Goal: Communication & Community: Answer question/provide support

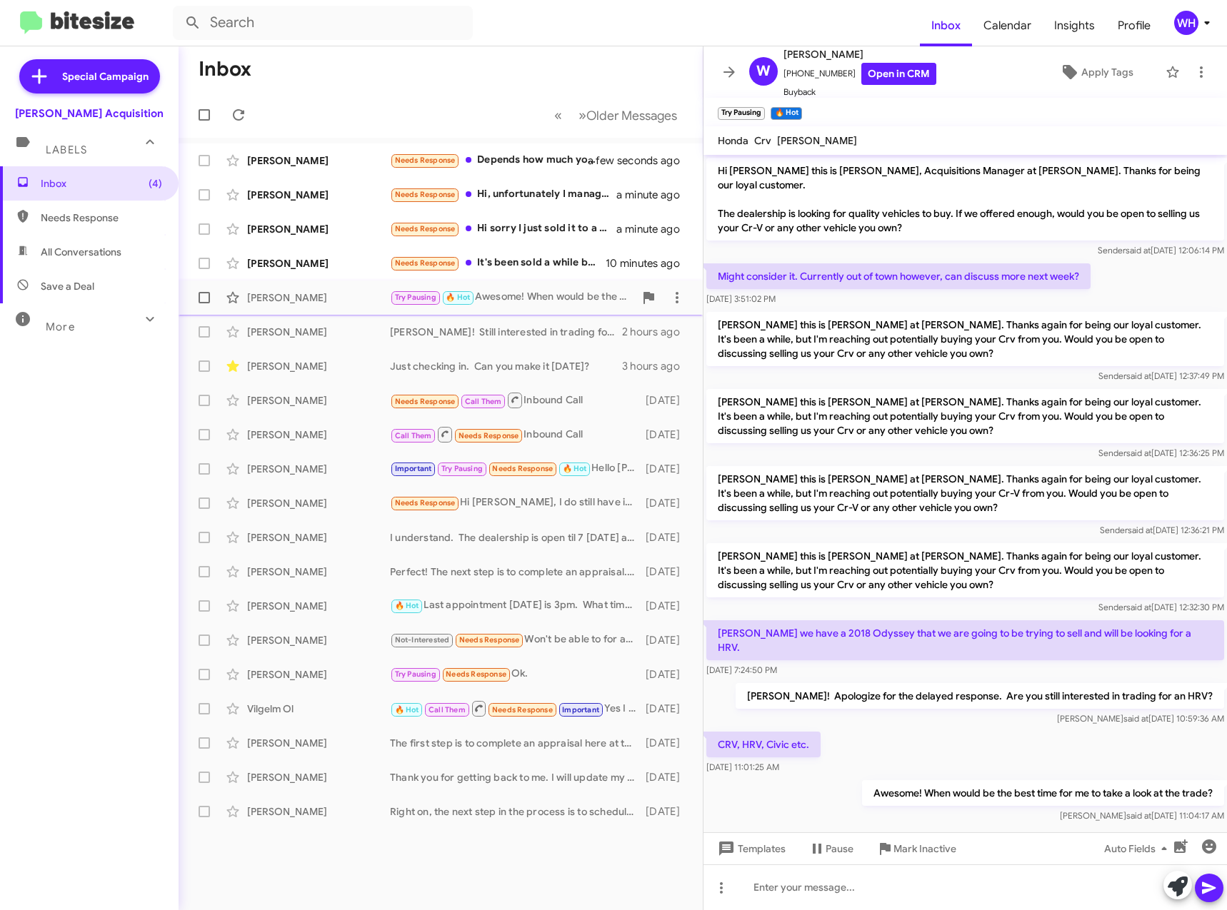
click at [302, 267] on div "Benjamin Ocenar" at bounding box center [318, 263] width 143 height 14
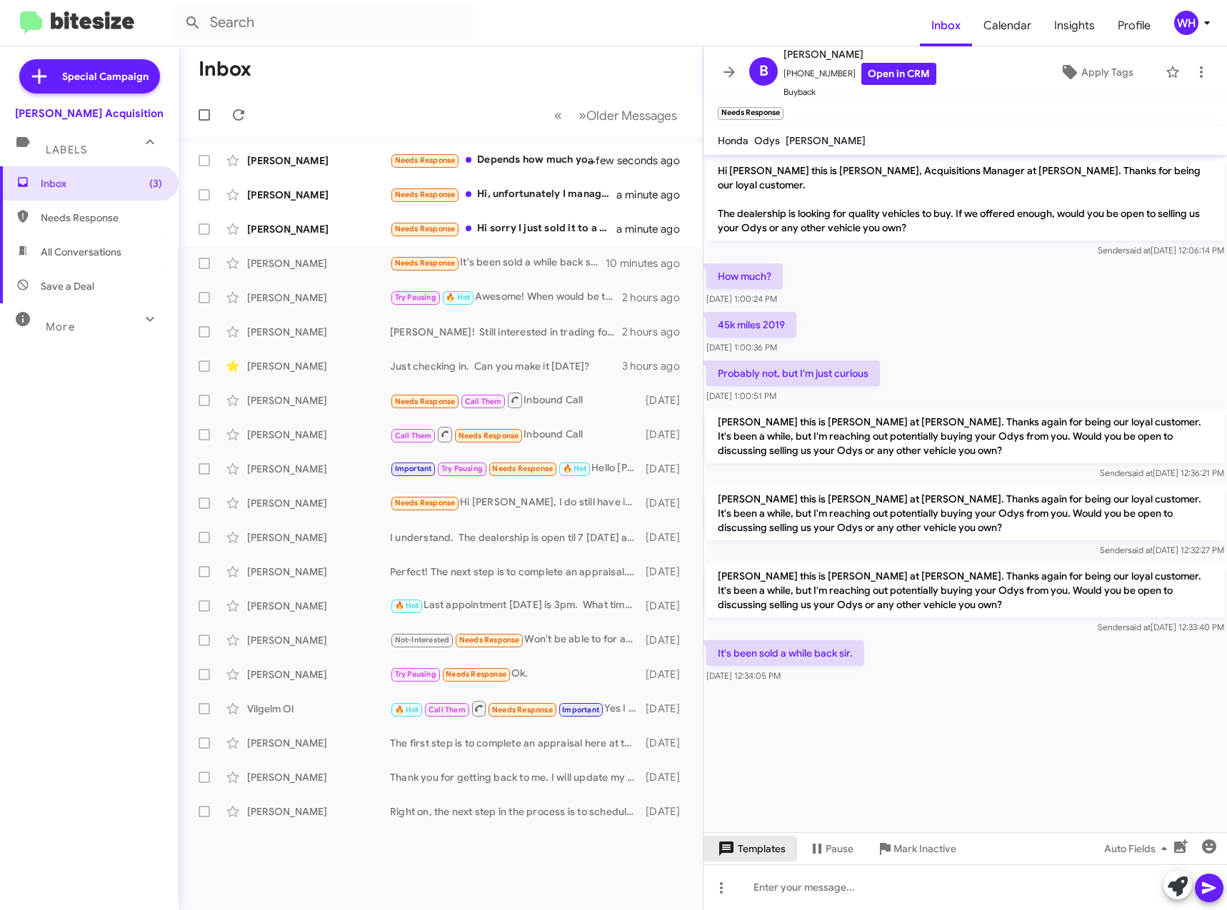
click at [758, 859] on span "Templates" at bounding box center [750, 849] width 71 height 26
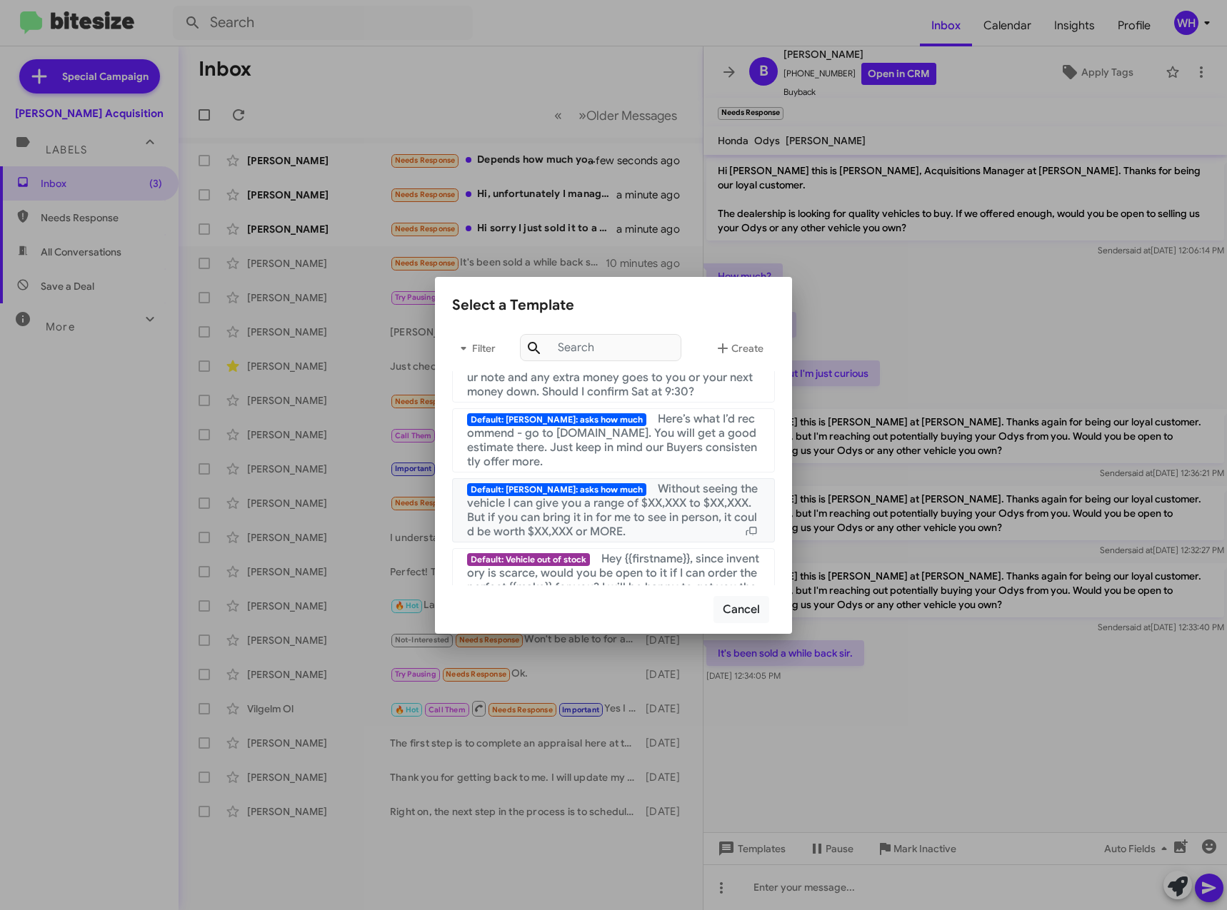
scroll to position [1377, 0]
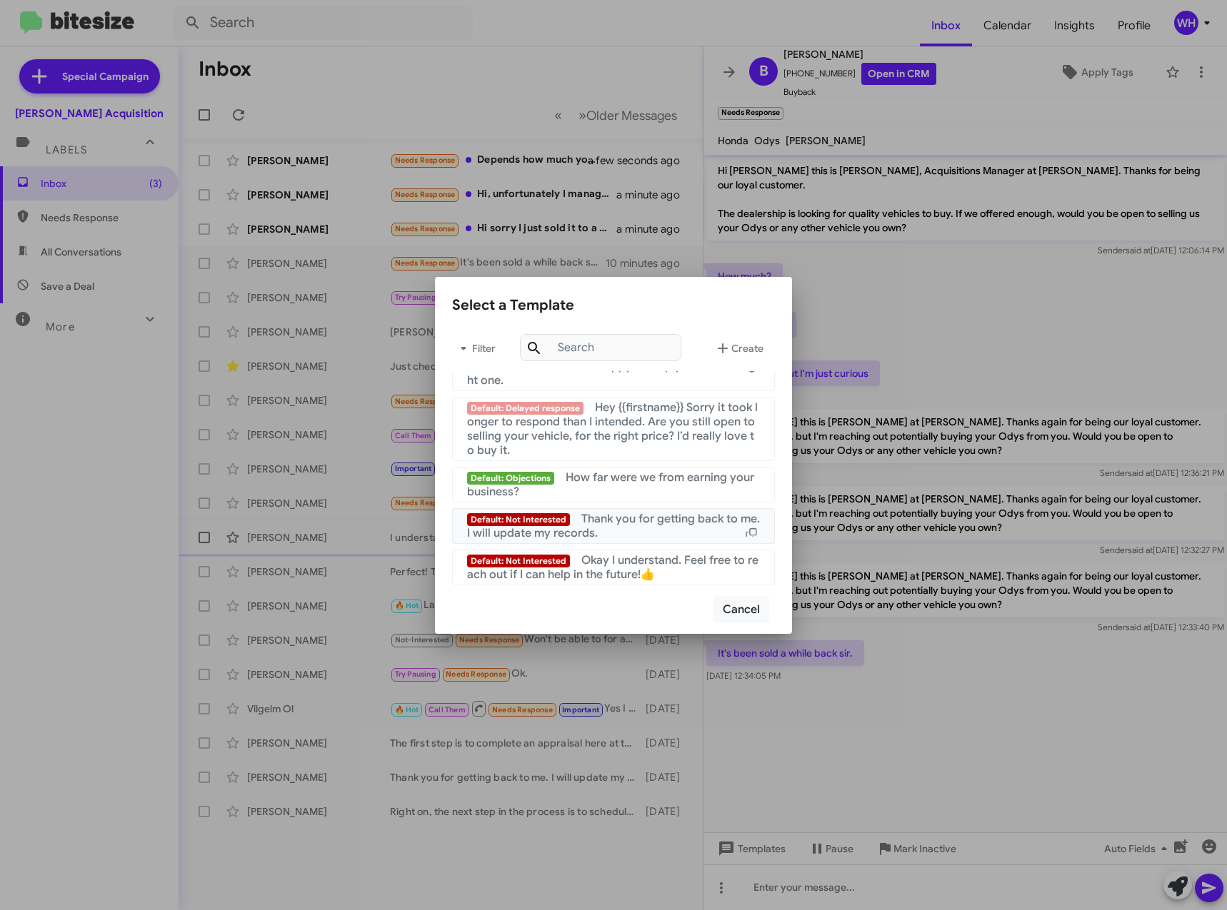
drag, startPoint x: 672, startPoint y: 523, endPoint x: 686, endPoint y: 541, distance: 22.3
click at [671, 523] on span "Thank you for getting back to me. I will update my records." at bounding box center [613, 526] width 293 height 29
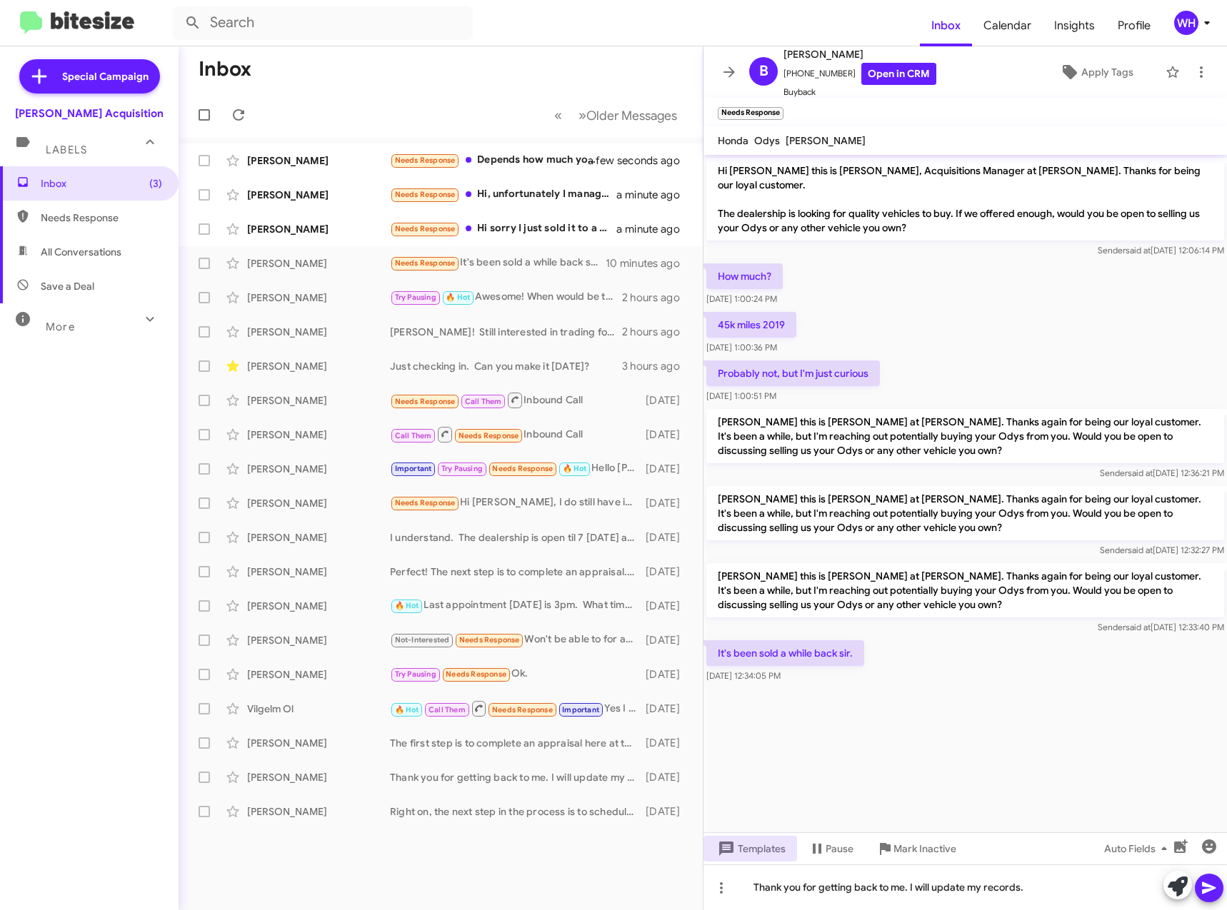
click at [1202, 885] on icon at bounding box center [1209, 889] width 14 height 12
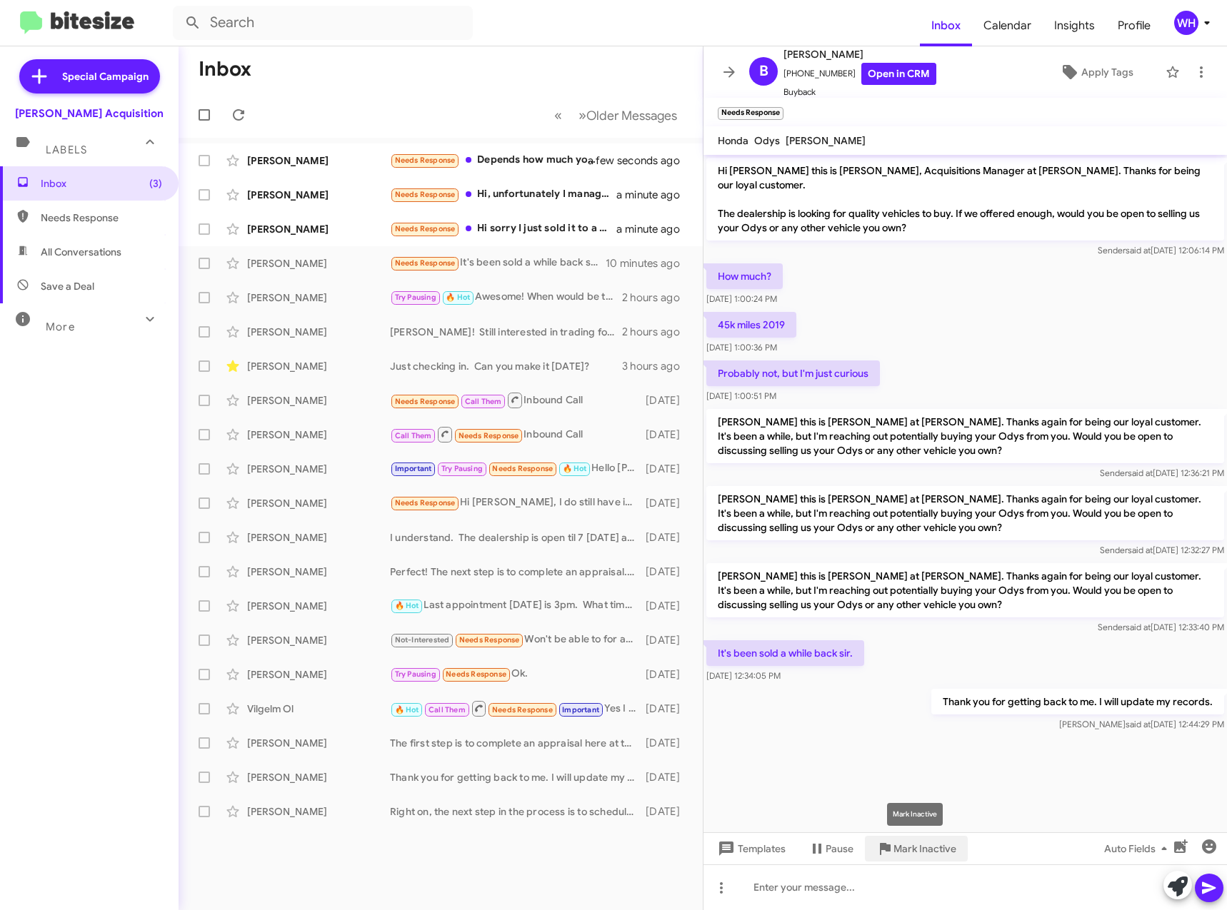
drag, startPoint x: 900, startPoint y: 855, endPoint x: 905, endPoint y: 845, distance: 12.1
click at [900, 854] on span "Mark Inactive" at bounding box center [924, 849] width 63 height 26
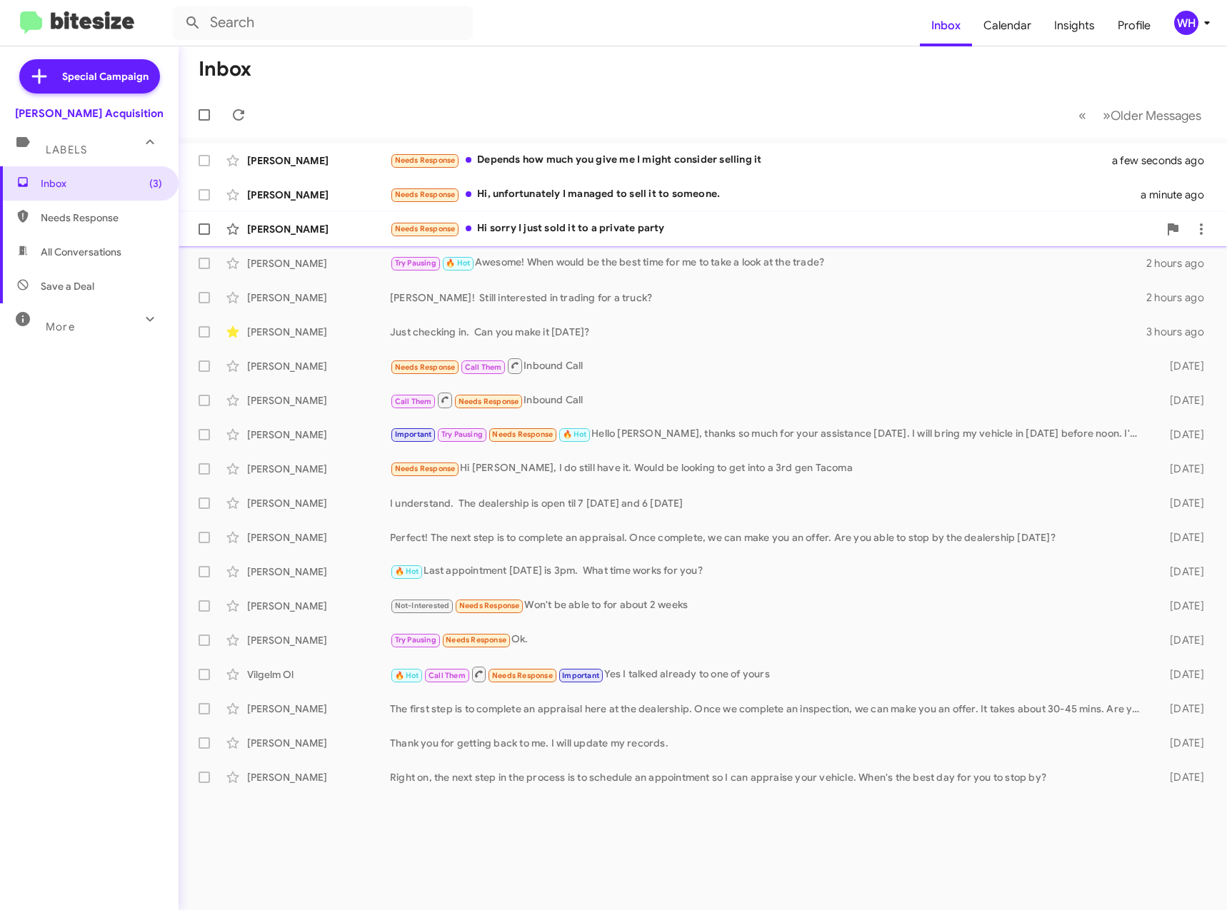
click at [338, 218] on div "Taylor Imaoka Needs Response Hi sorry I just sold it to a private party a minut…" at bounding box center [702, 229] width 1025 height 29
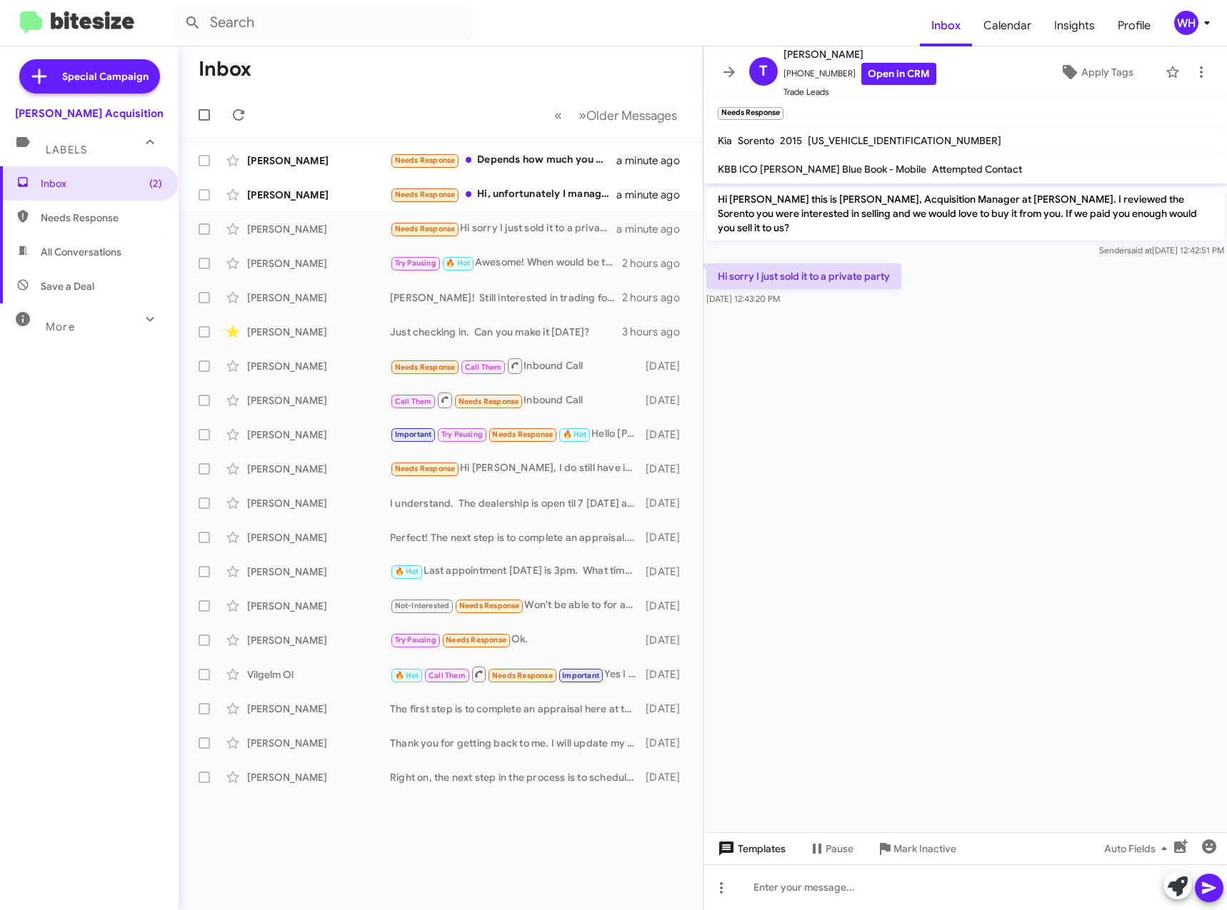
click at [766, 854] on span "Templates" at bounding box center [750, 849] width 71 height 26
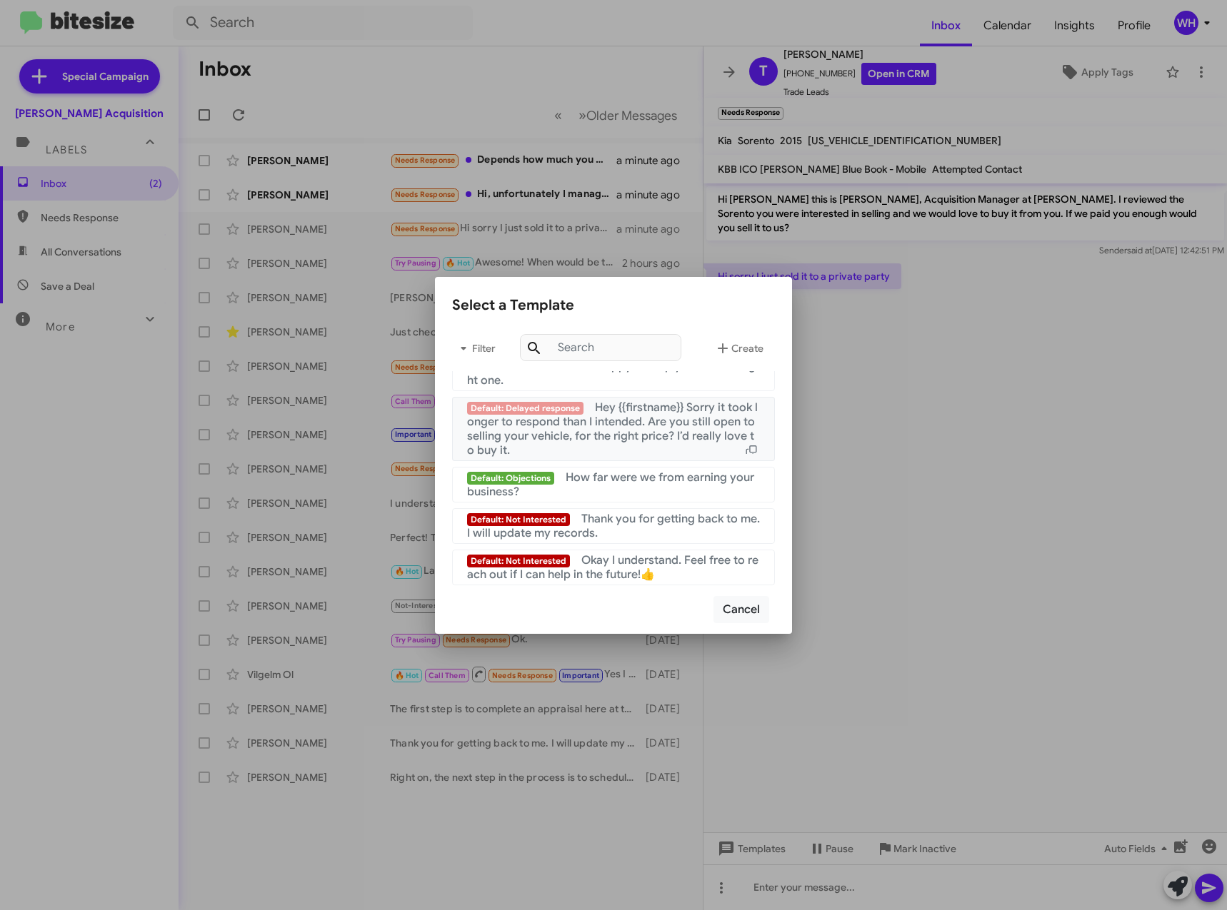
scroll to position [1377, 0]
click at [611, 520] on span "Thank you for getting back to me. I will update my records." at bounding box center [613, 526] width 293 height 29
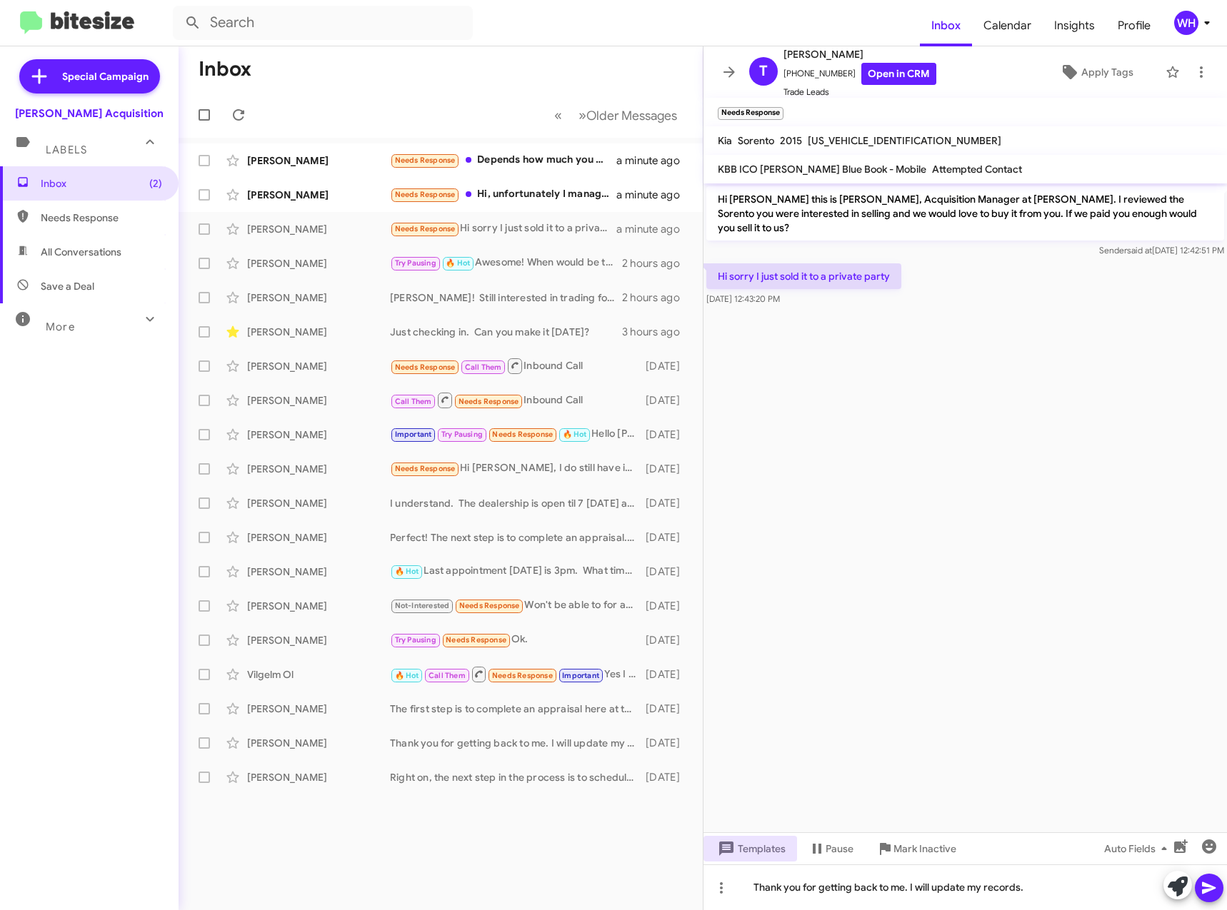
click at [1220, 888] on button at bounding box center [1209, 888] width 29 height 29
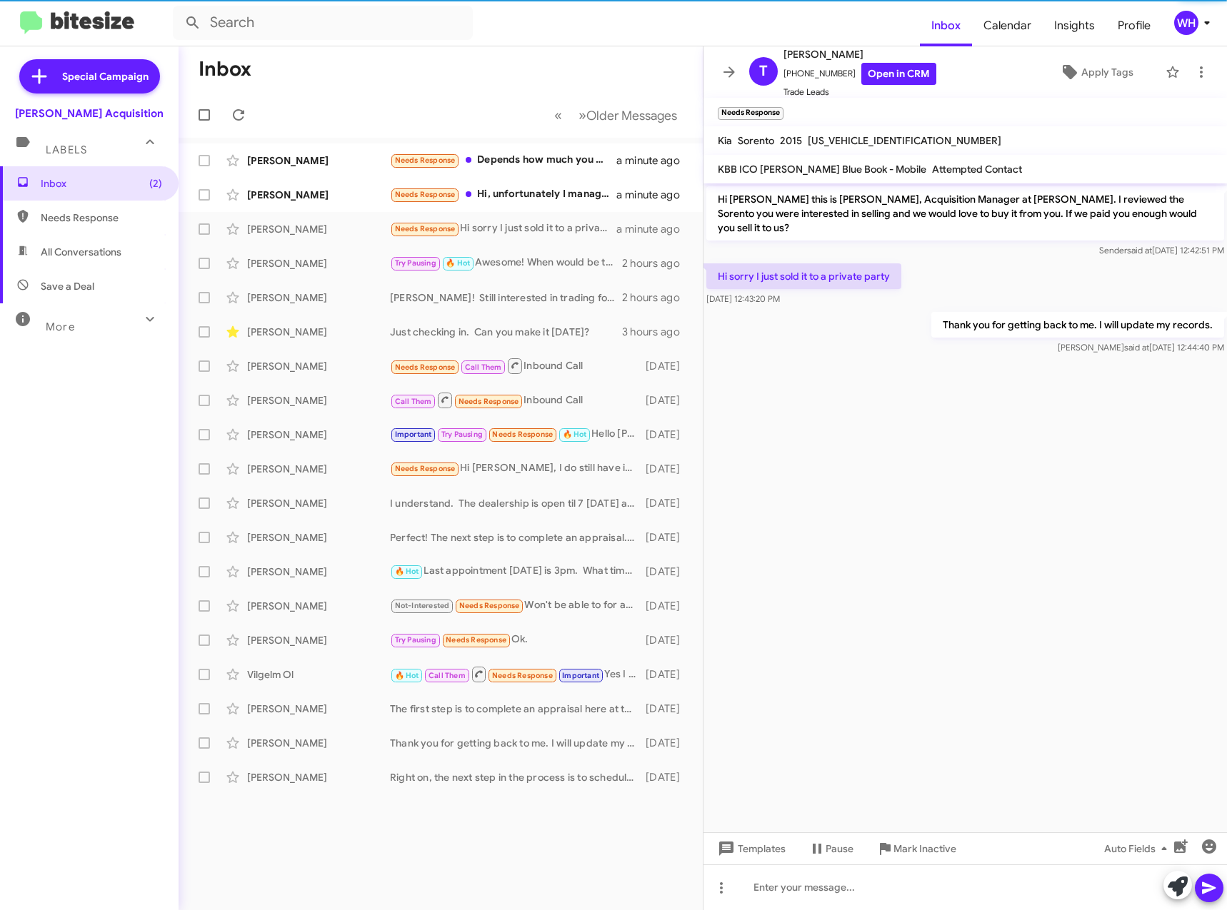
click at [931, 852] on span "Mark Inactive" at bounding box center [924, 849] width 63 height 26
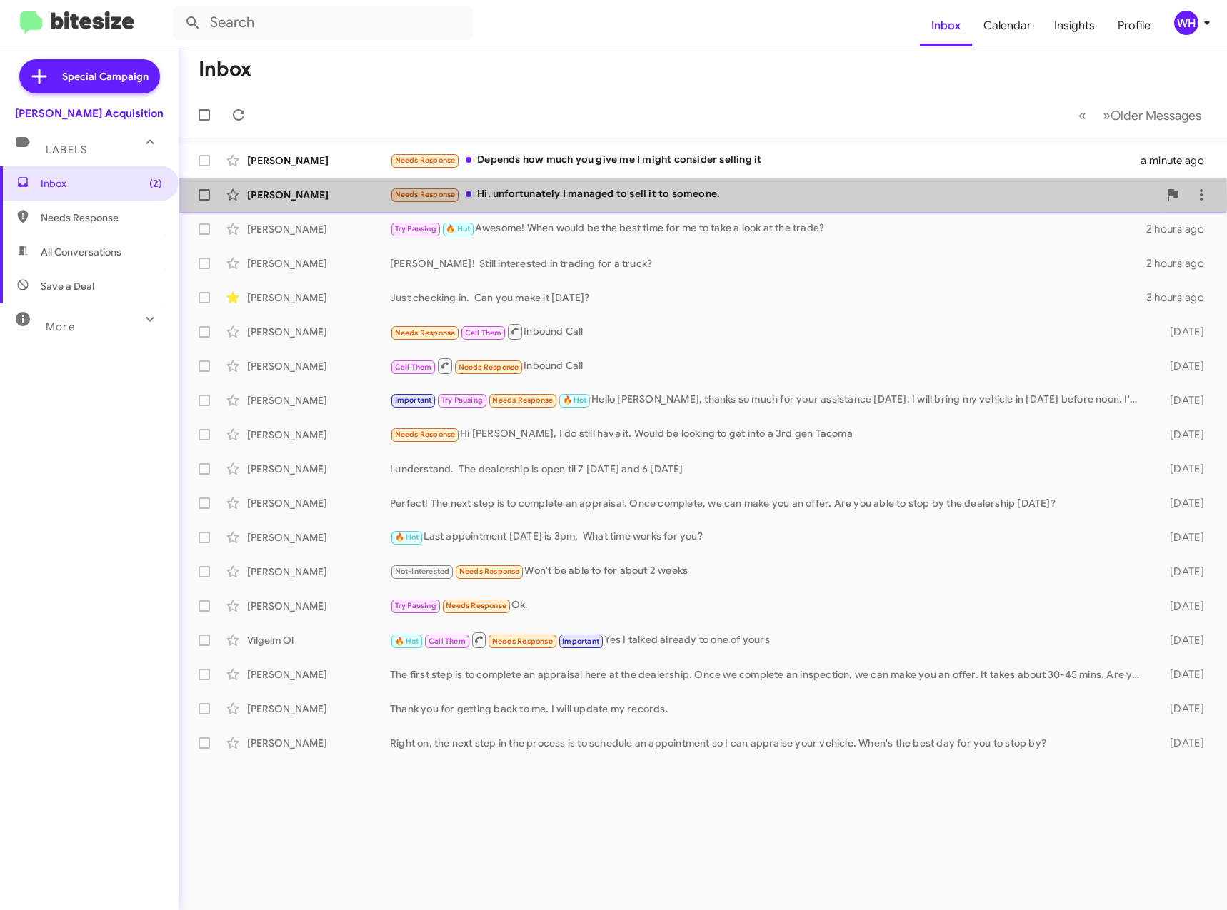
click at [287, 202] on div "Destiny Bueno Needs Response Hi, unfortunately I managed to sell it to someone.…" at bounding box center [702, 195] width 1025 height 29
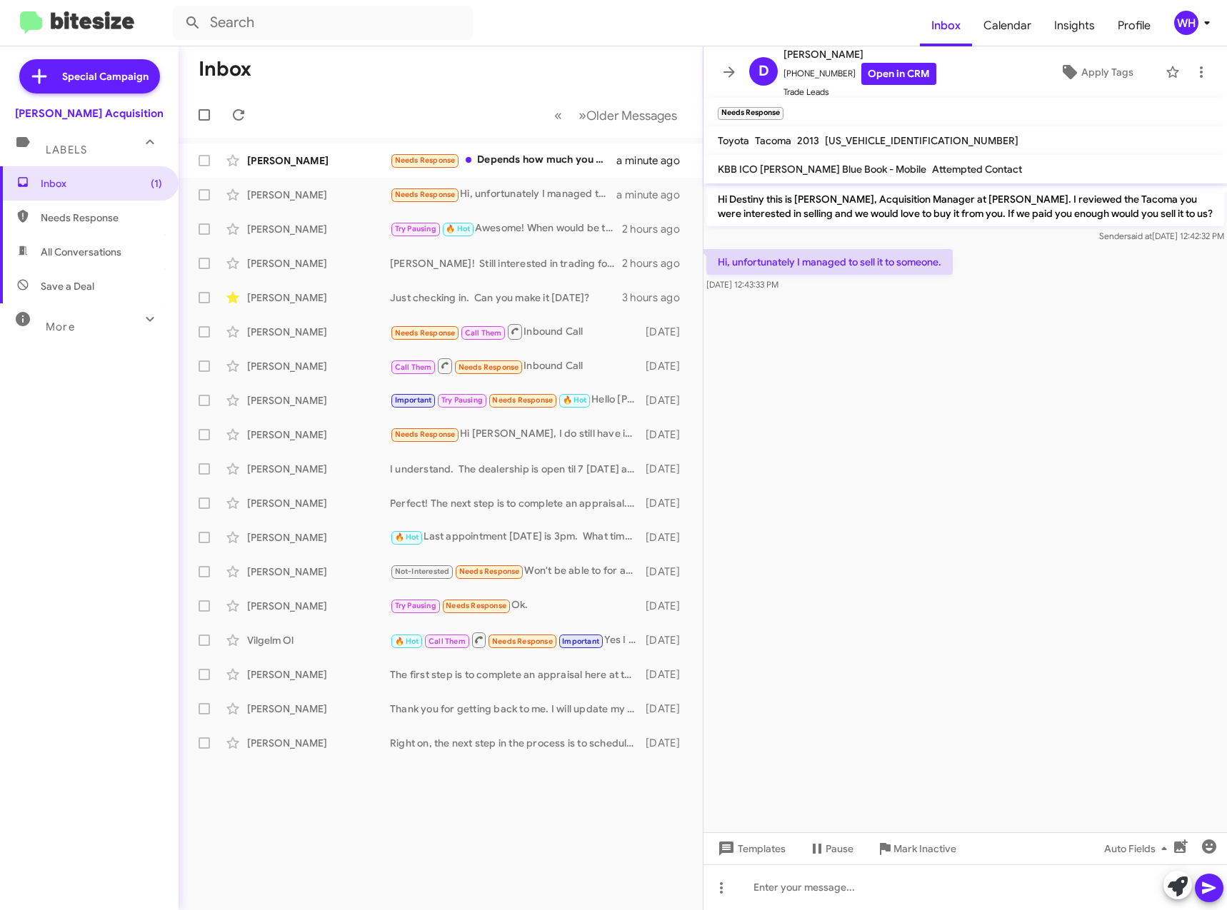
click at [752, 835] on div "Templates Pause Mark Inactive Auto Fields" at bounding box center [964, 849] width 523 height 32
click at [753, 848] on span "Templates" at bounding box center [750, 849] width 71 height 26
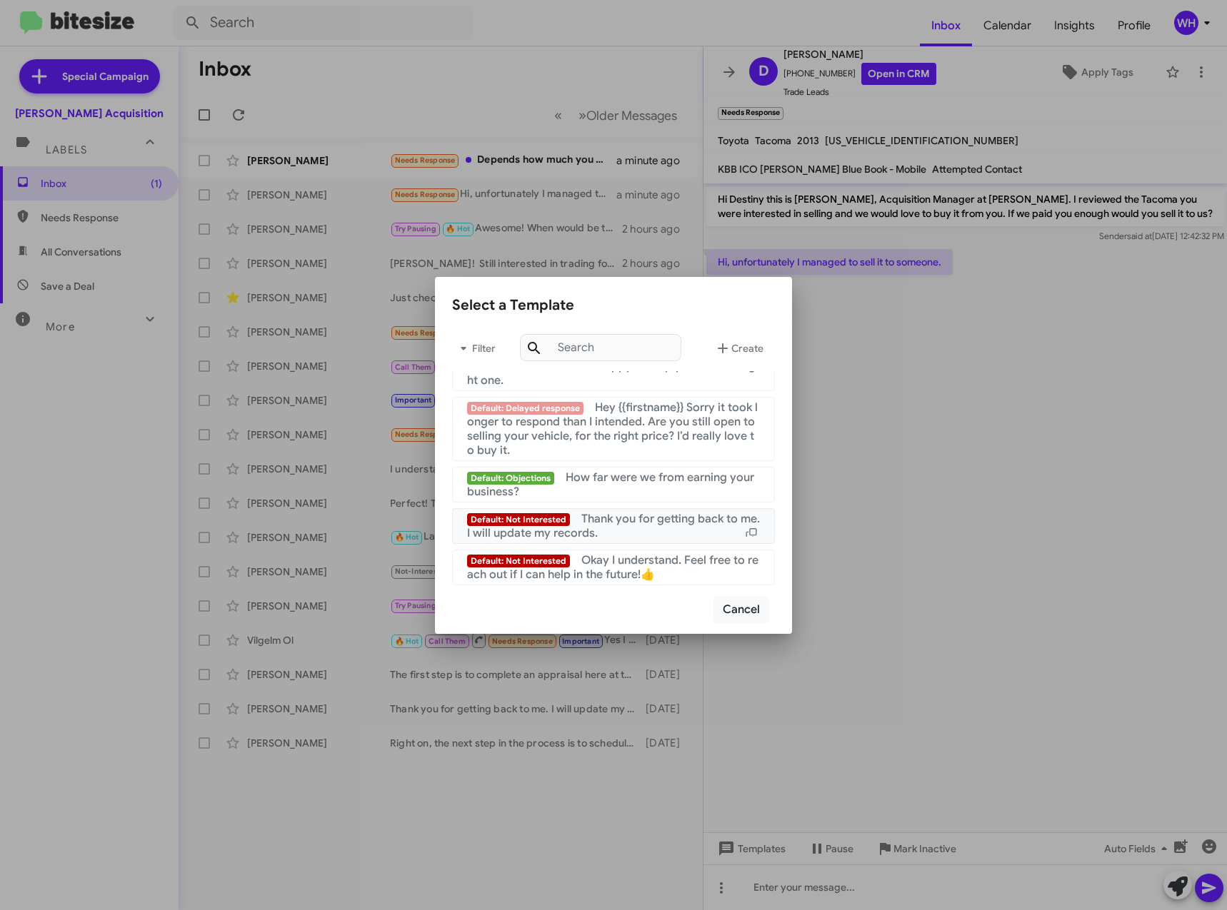
scroll to position [1377, 0]
click at [616, 538] on div "Default: Not Interested Thank you for getting back to me. I will update my reco…" at bounding box center [613, 526] width 293 height 29
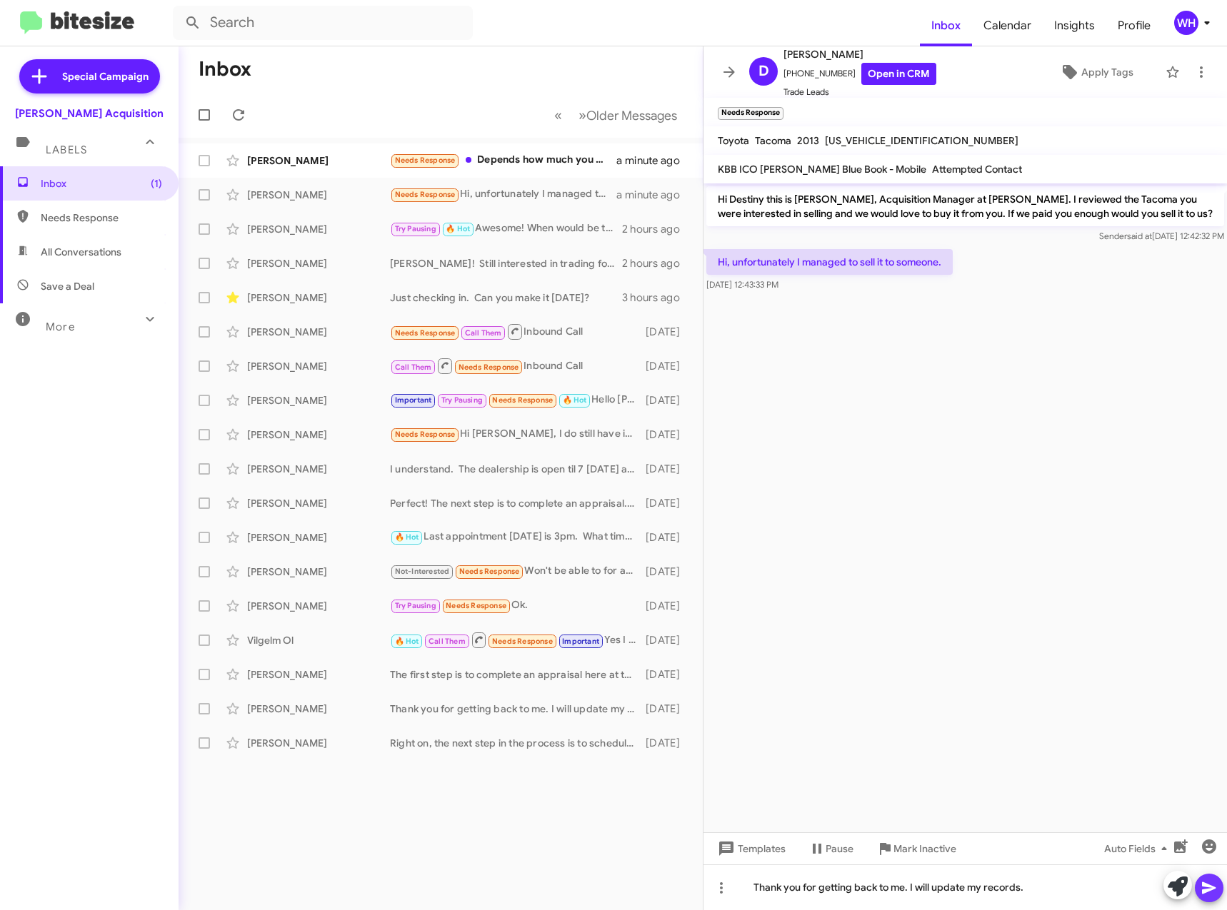
click at [1206, 890] on icon at bounding box center [1209, 889] width 14 height 12
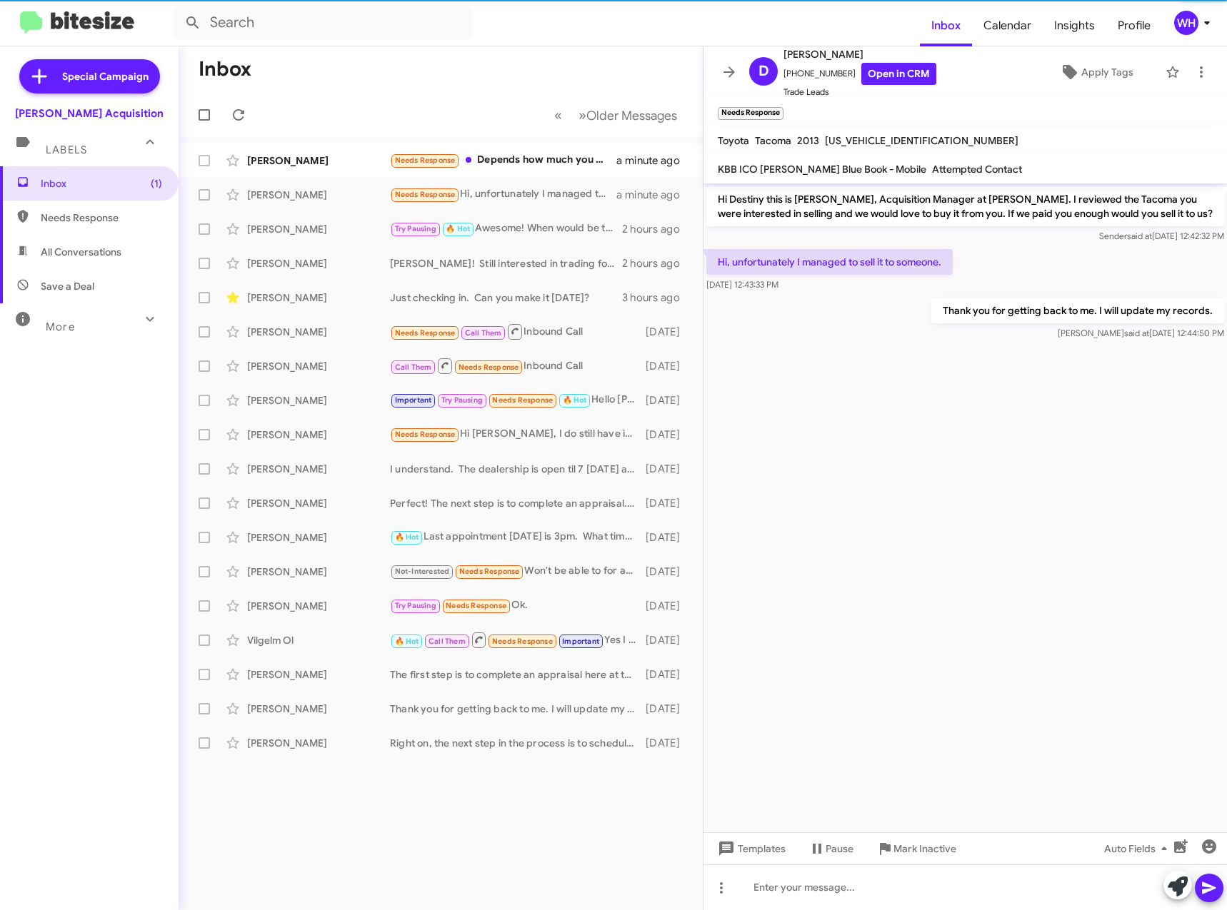
click at [938, 855] on span "Mark Inactive" at bounding box center [924, 849] width 63 height 26
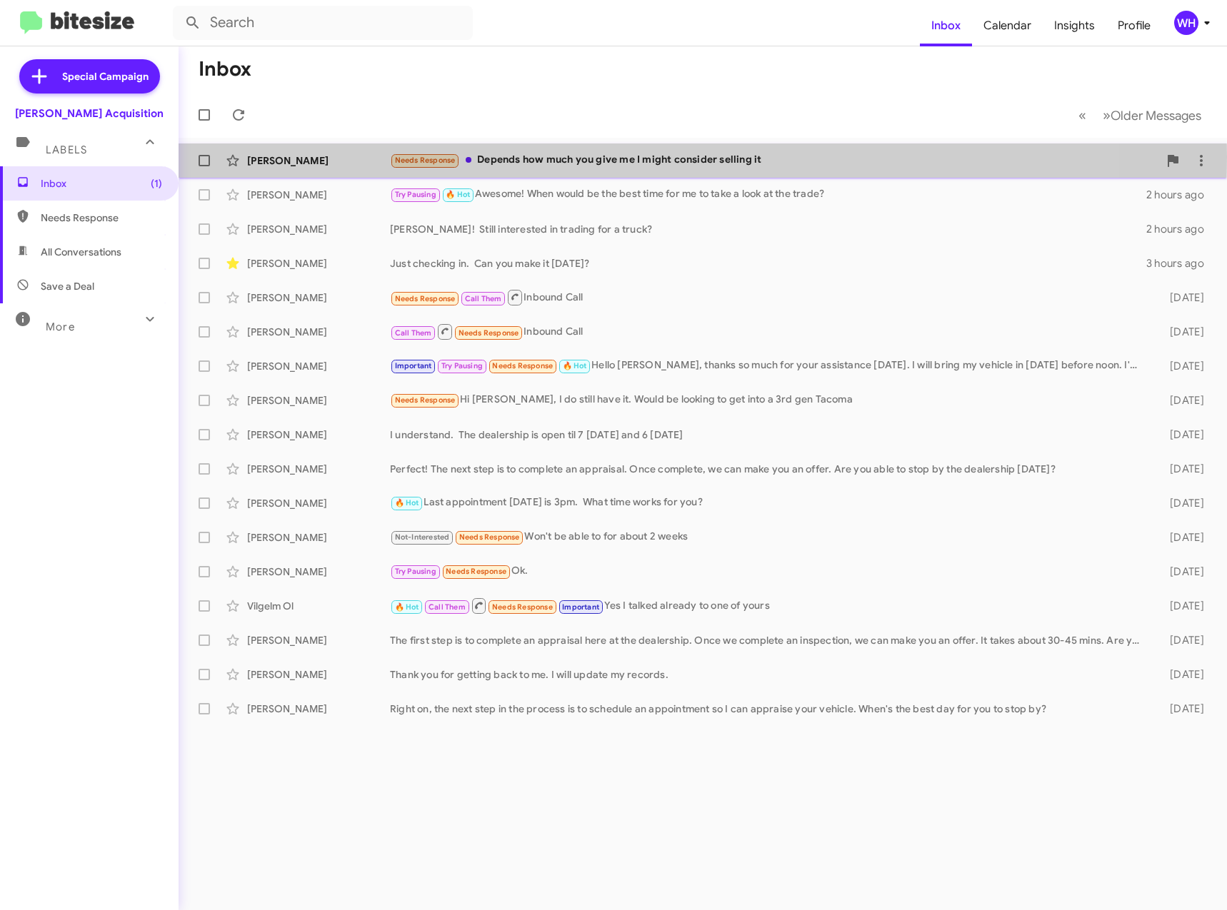
click at [266, 157] on div "Rudy Perez" at bounding box center [318, 161] width 143 height 14
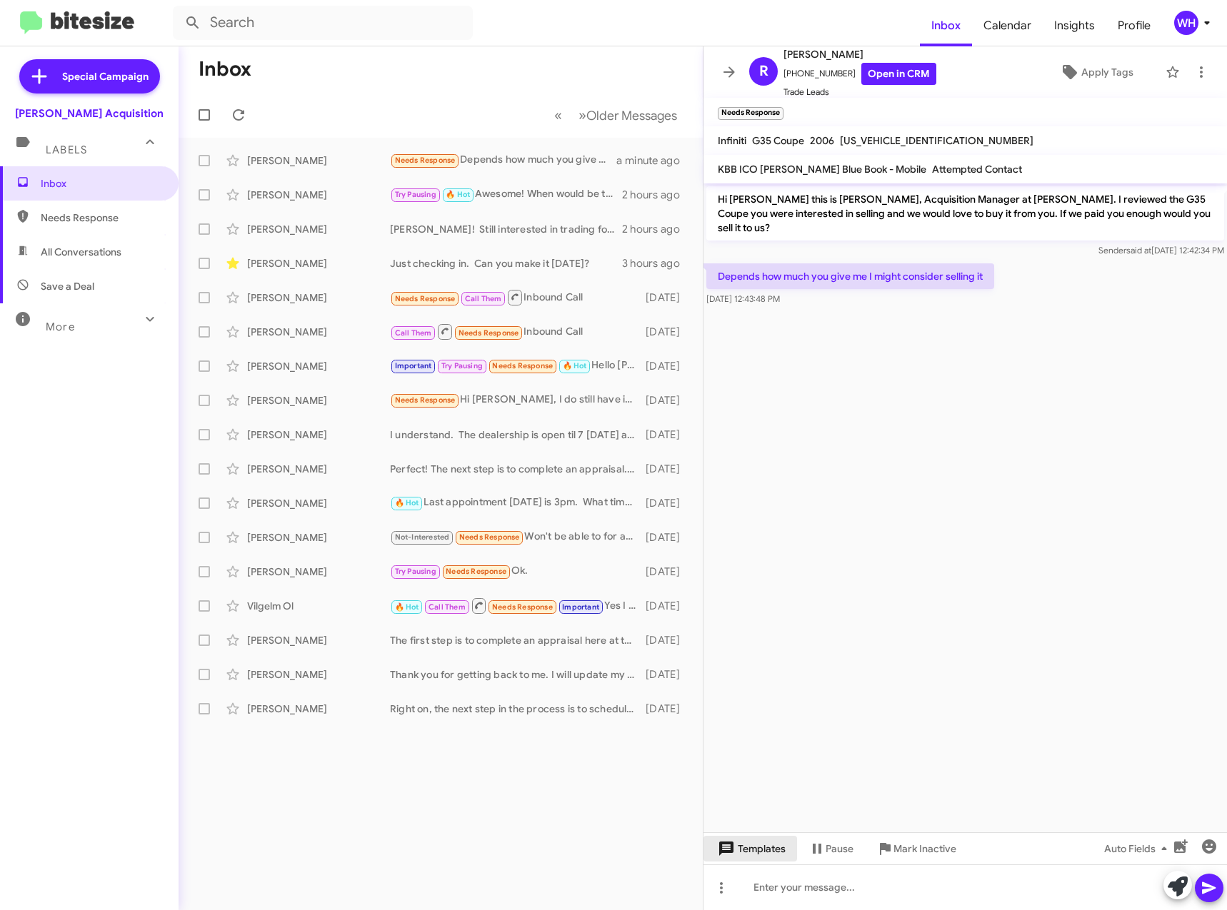
click at [770, 853] on span "Templates" at bounding box center [750, 849] width 71 height 26
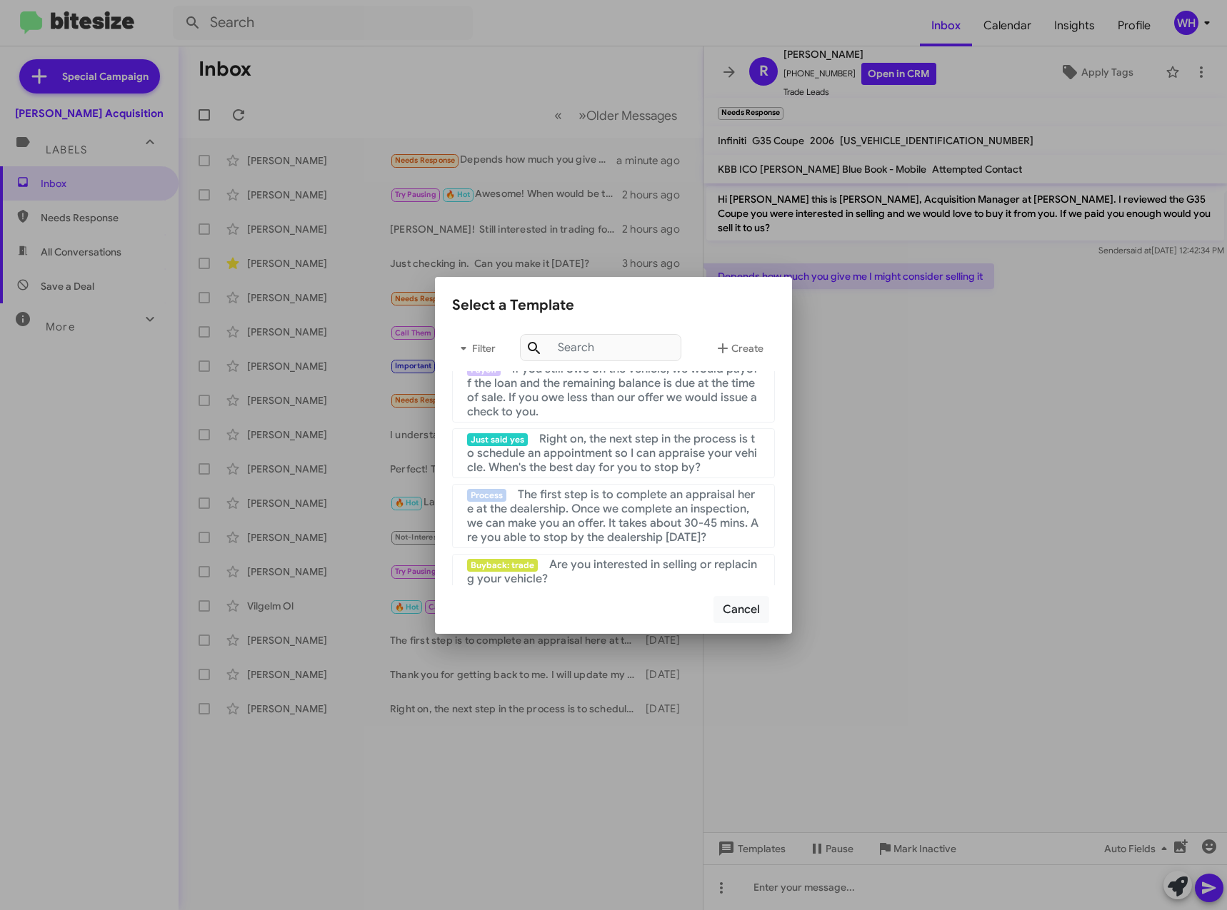
scroll to position [143, 0]
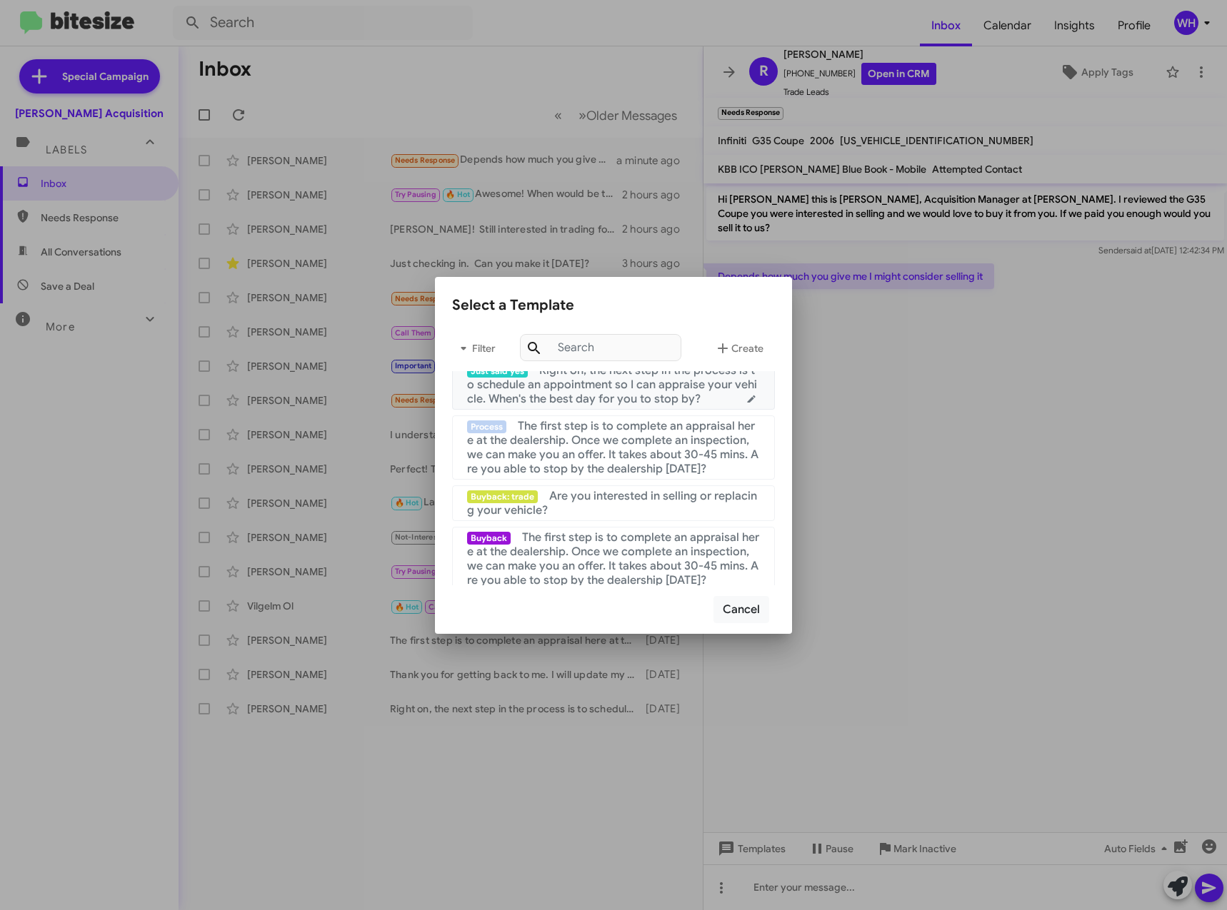
click at [601, 406] on mat-list-item "Just said yes Right on, the next step in the process is to schedule an appointm…" at bounding box center [613, 385] width 323 height 50
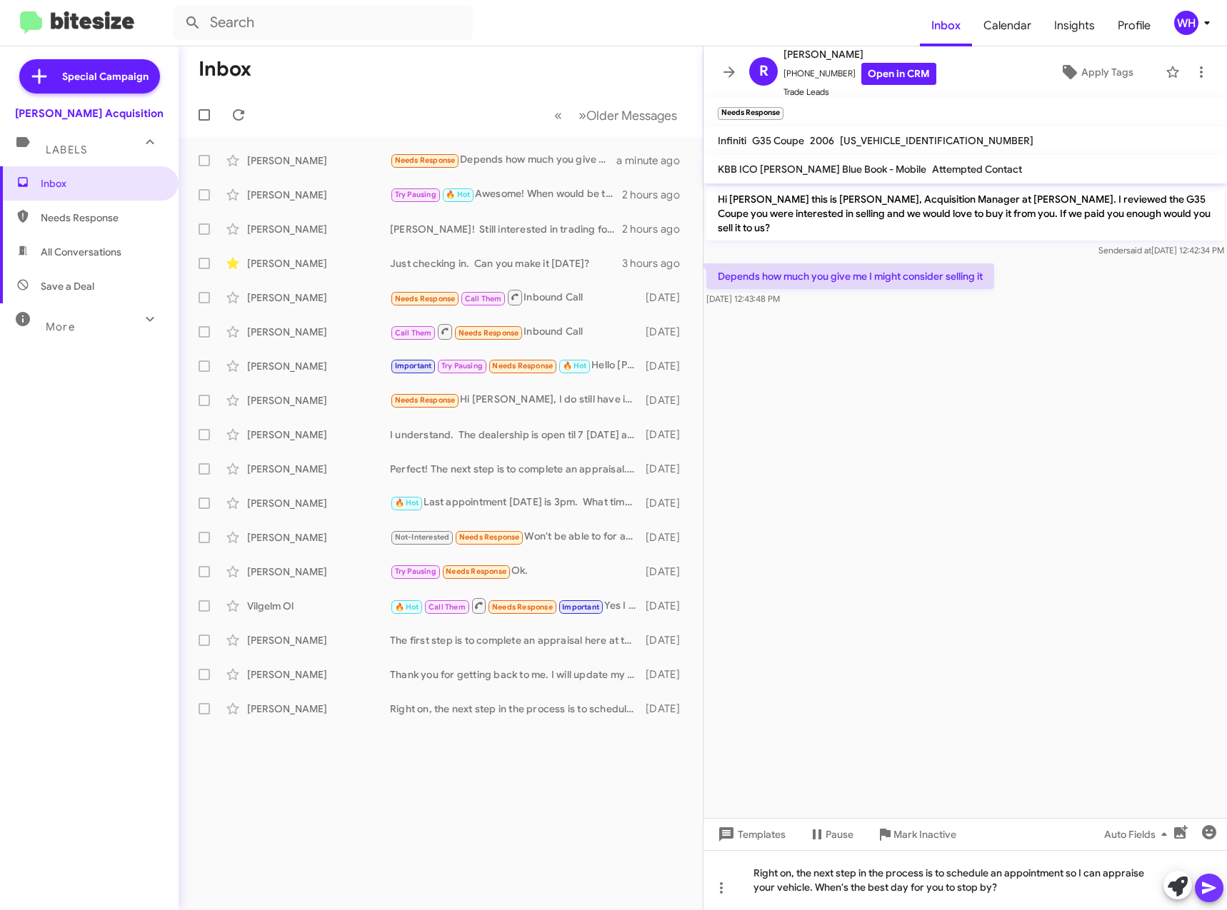
click at [1210, 882] on icon at bounding box center [1208, 888] width 17 height 17
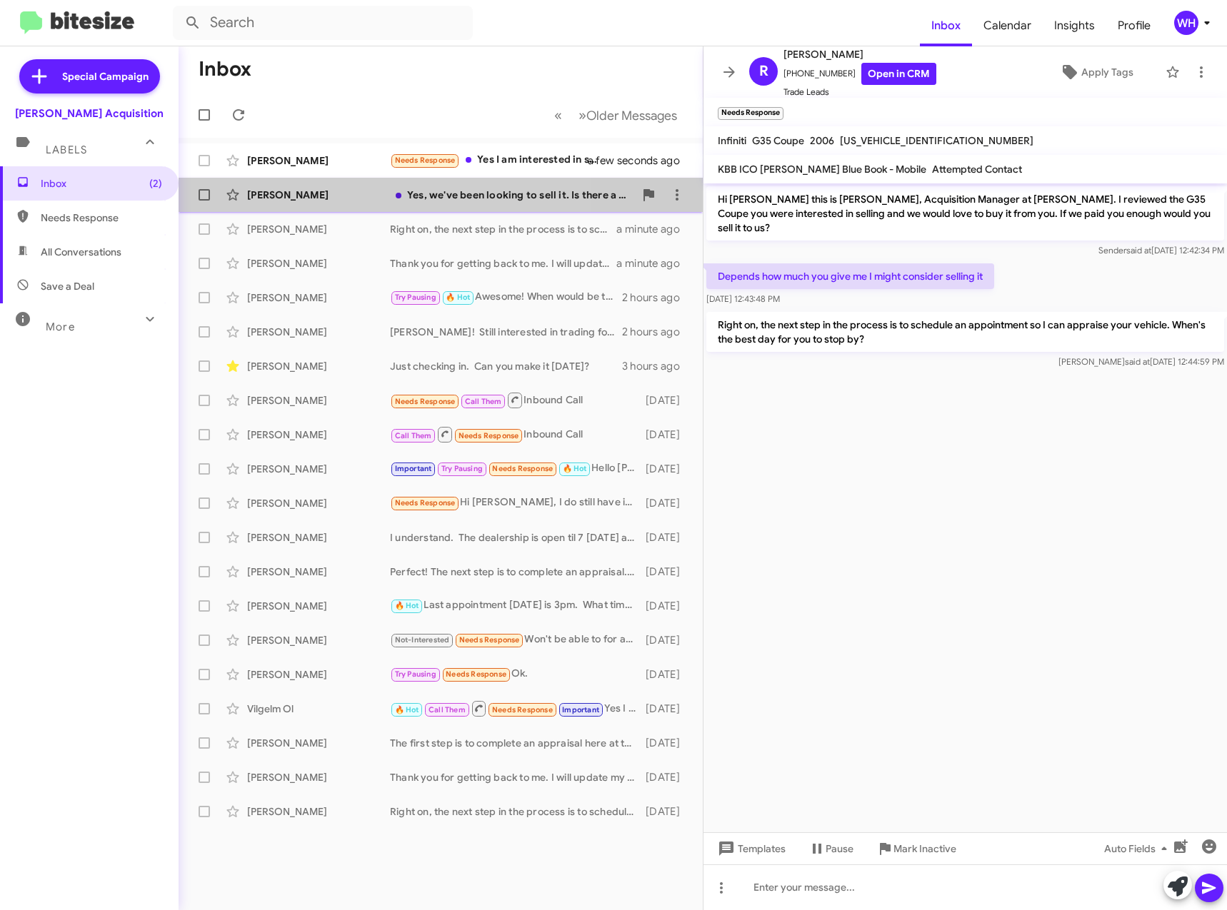
click at [284, 197] on div "Breanna Gates" at bounding box center [318, 195] width 143 height 14
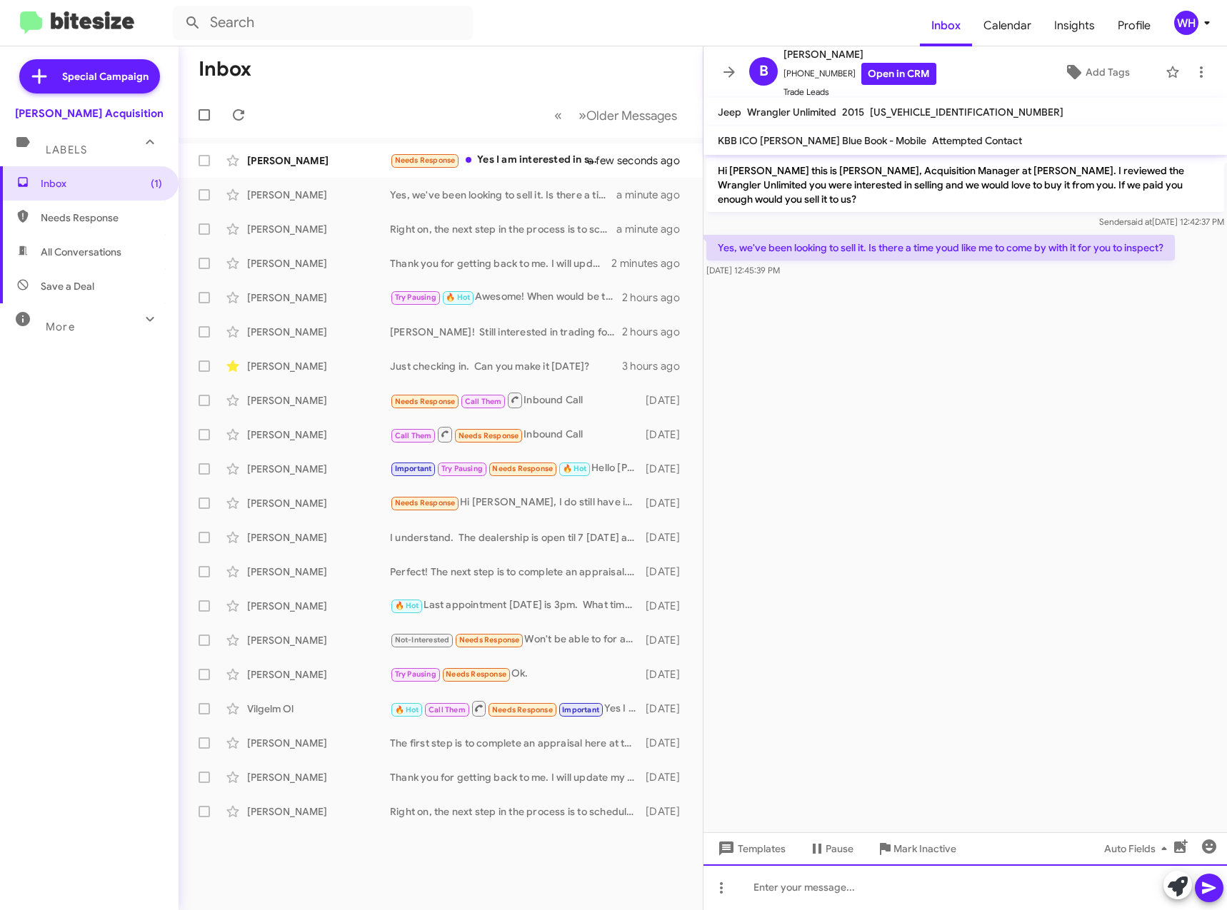
click at [778, 890] on div at bounding box center [964, 888] width 523 height 46
click at [773, 854] on span "Templates" at bounding box center [750, 849] width 71 height 26
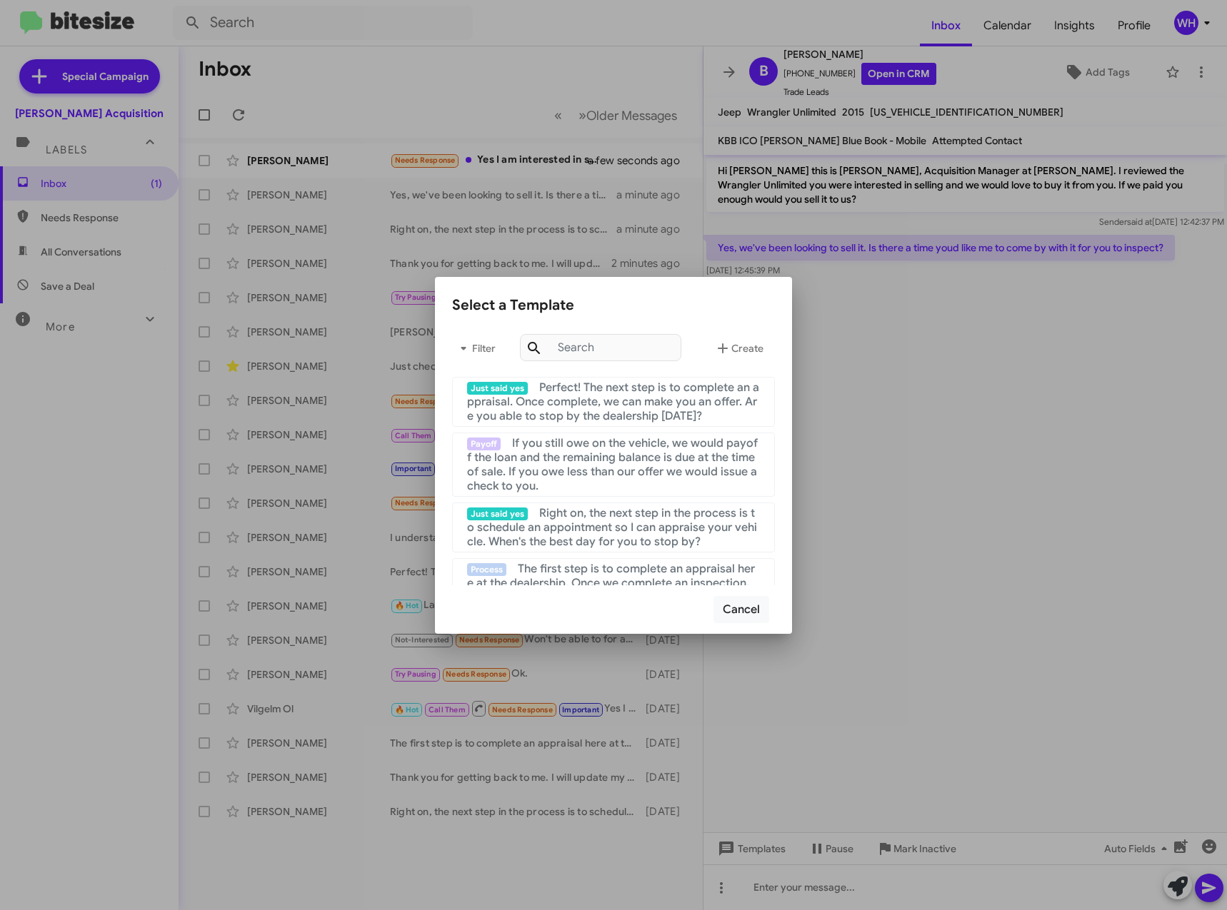
drag, startPoint x: 775, startPoint y: 895, endPoint x: 818, endPoint y: 797, distance: 106.8
click at [775, 893] on div at bounding box center [613, 455] width 1227 height 910
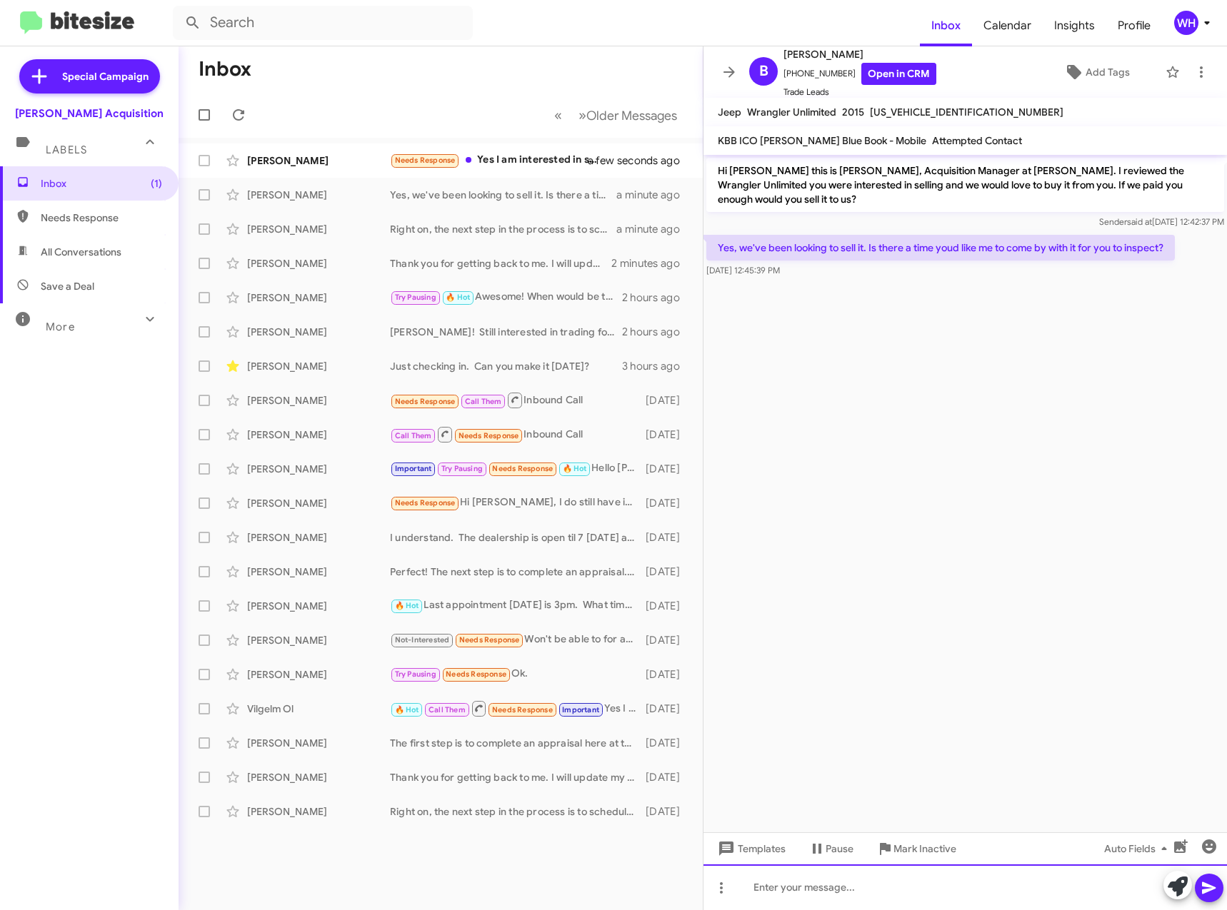
click at [802, 889] on div at bounding box center [964, 888] width 523 height 46
click at [1218, 887] on button at bounding box center [1209, 888] width 29 height 29
click at [288, 165] on div "Nicholas Stith" at bounding box center [318, 161] width 143 height 14
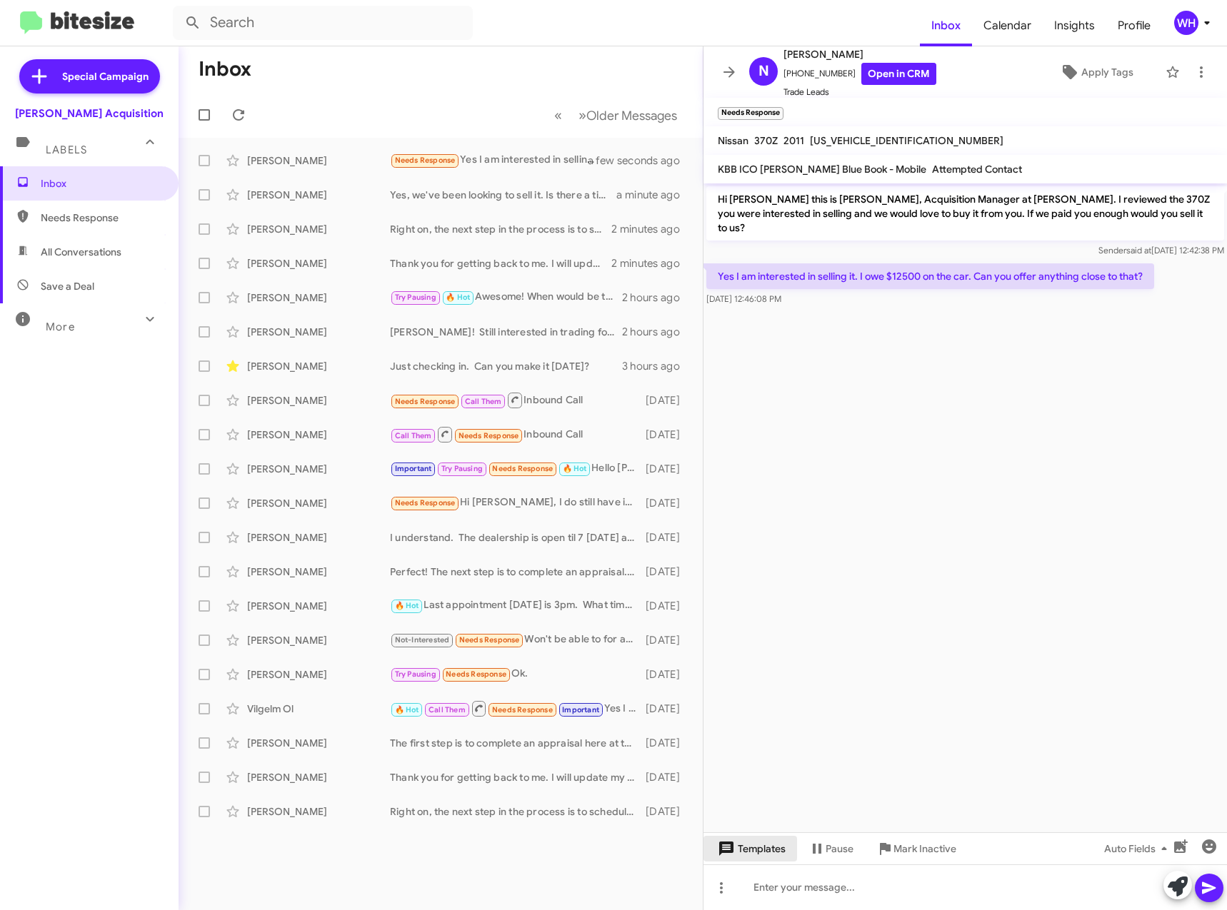
click at [767, 848] on span "Templates" at bounding box center [750, 849] width 71 height 26
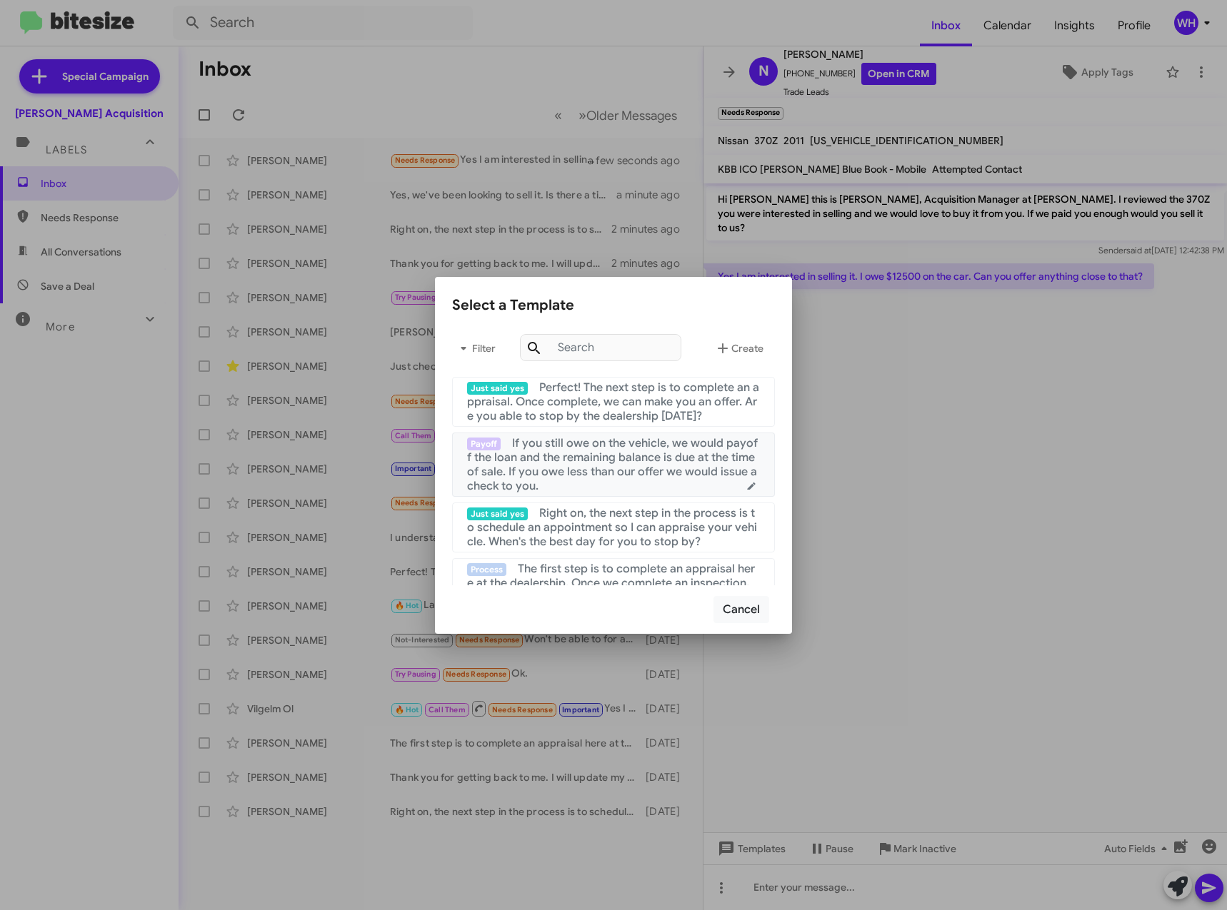
click at [613, 468] on span "If you still owe on the vehicle, we would payoff the loan and the remaining bal…" at bounding box center [612, 464] width 291 height 57
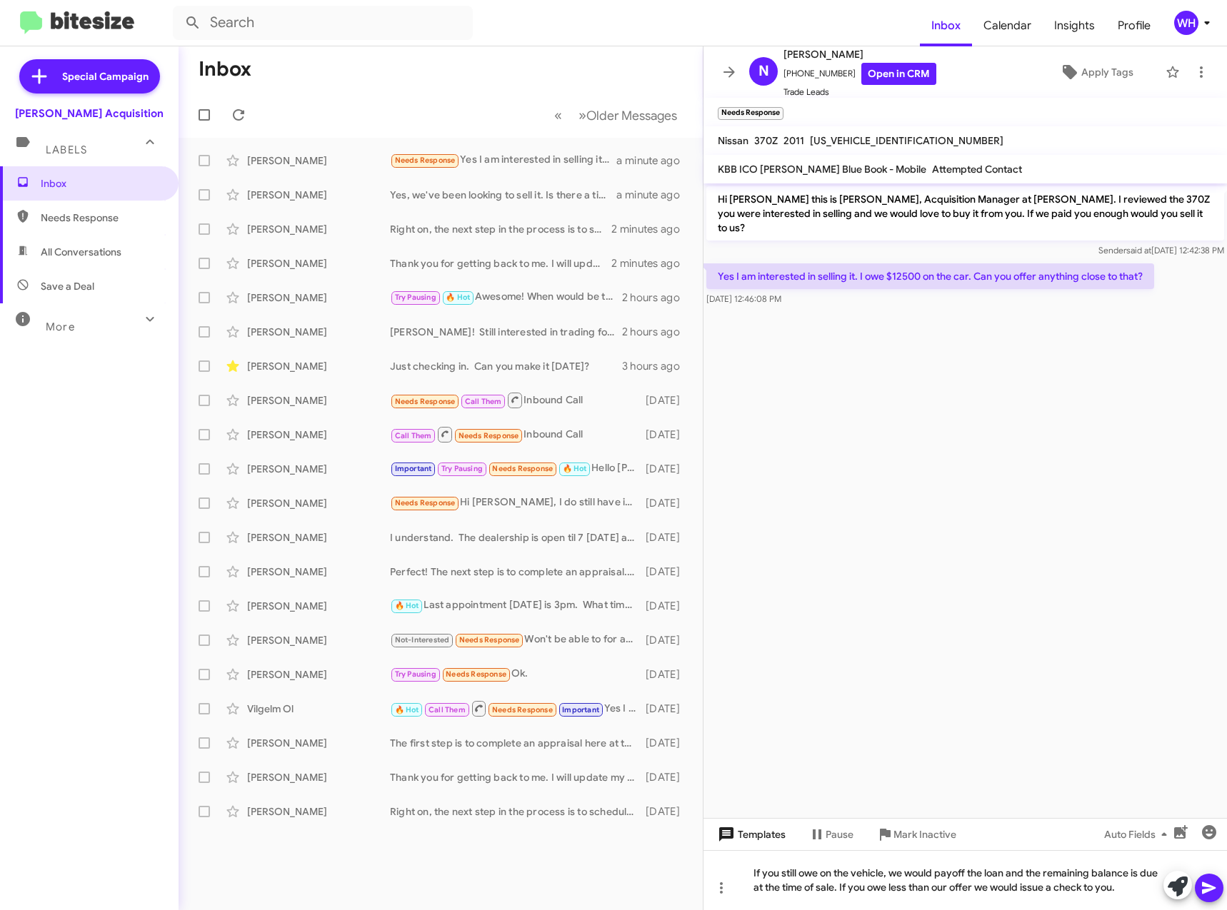
click at [750, 843] on span "Templates" at bounding box center [750, 835] width 71 height 26
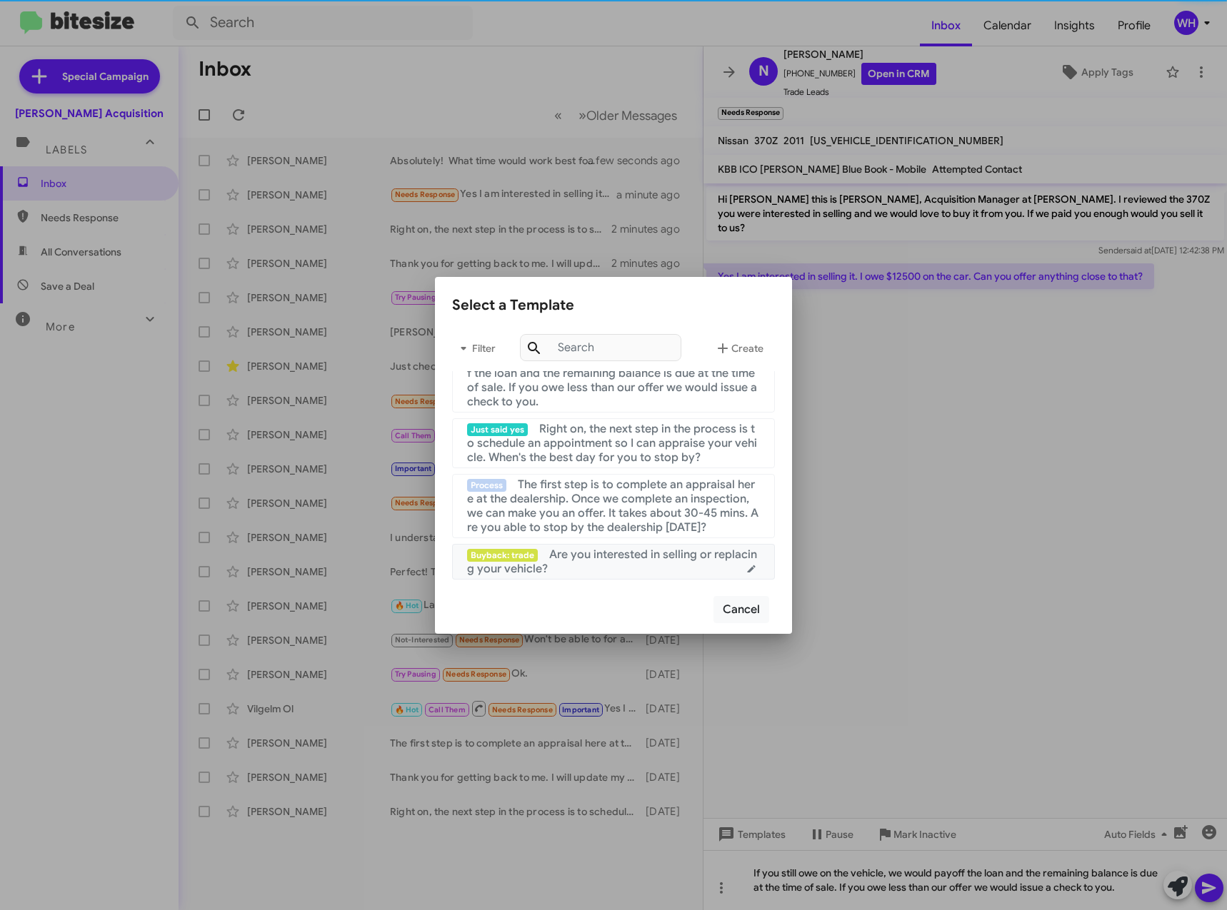
scroll to position [143, 0]
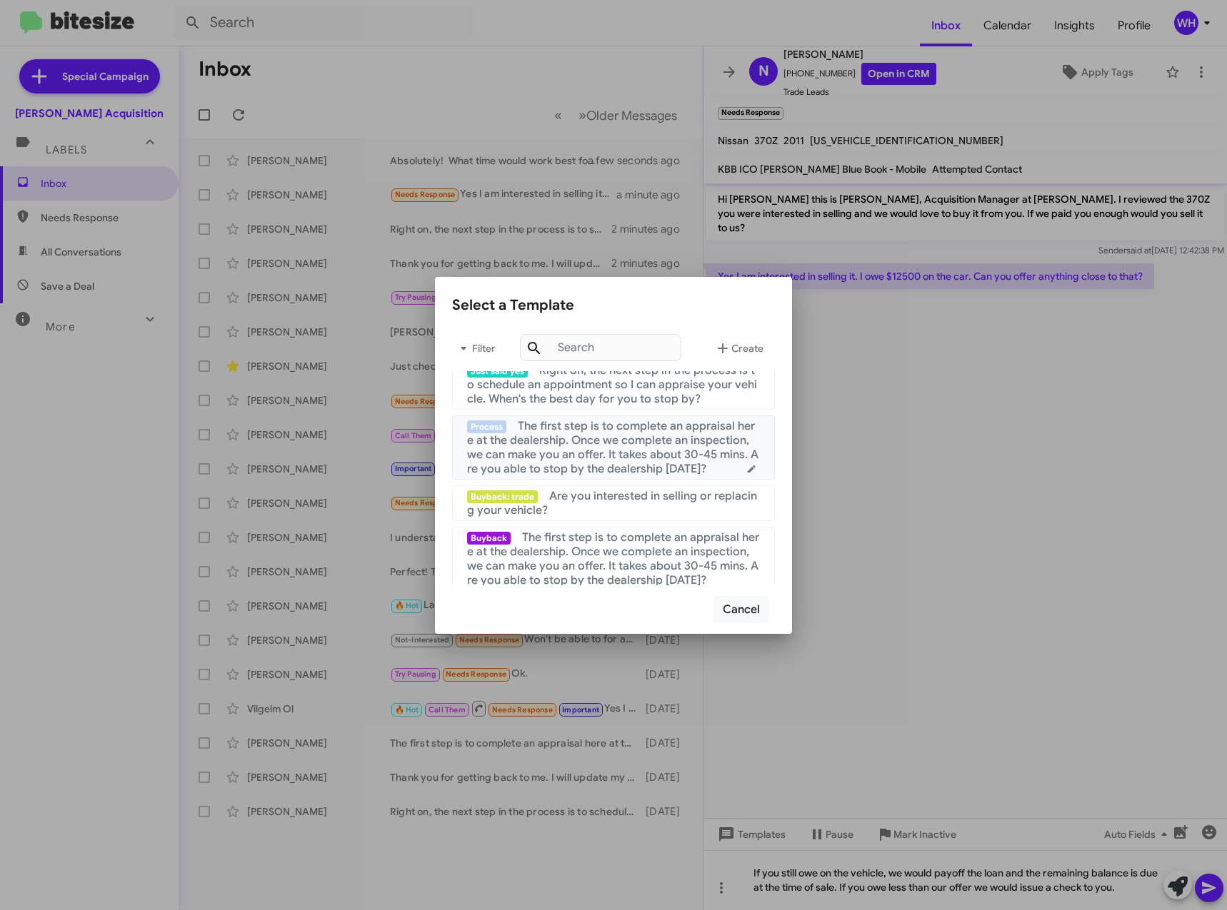
click at [569, 451] on span "The first step is to complete an appraisal here at the dealership. Once we comp…" at bounding box center [612, 447] width 291 height 57
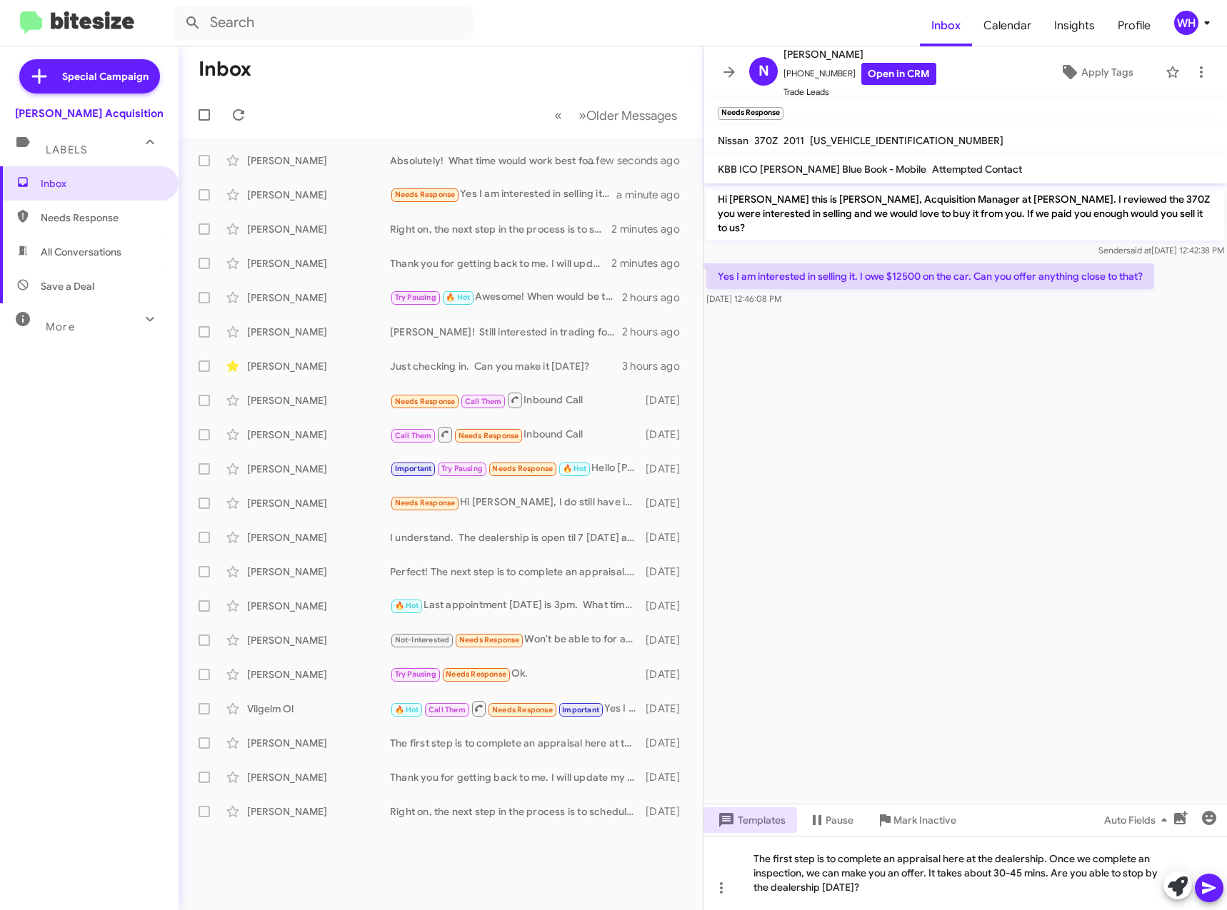
click at [1197, 886] on button at bounding box center [1209, 888] width 29 height 29
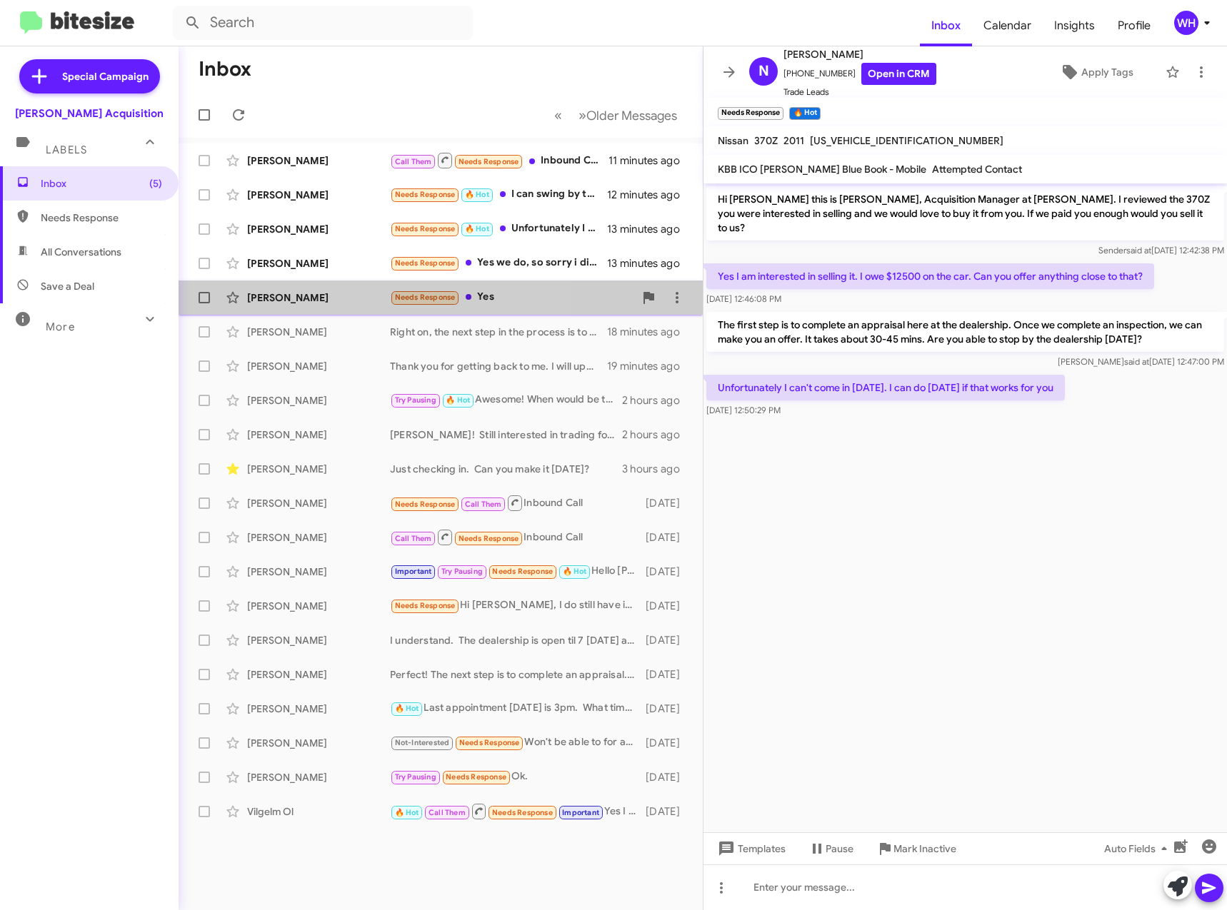
drag, startPoint x: 274, startPoint y: 301, endPoint x: 275, endPoint y: 323, distance: 22.9
click at [273, 301] on div "Cindy Tamura" at bounding box center [318, 298] width 143 height 14
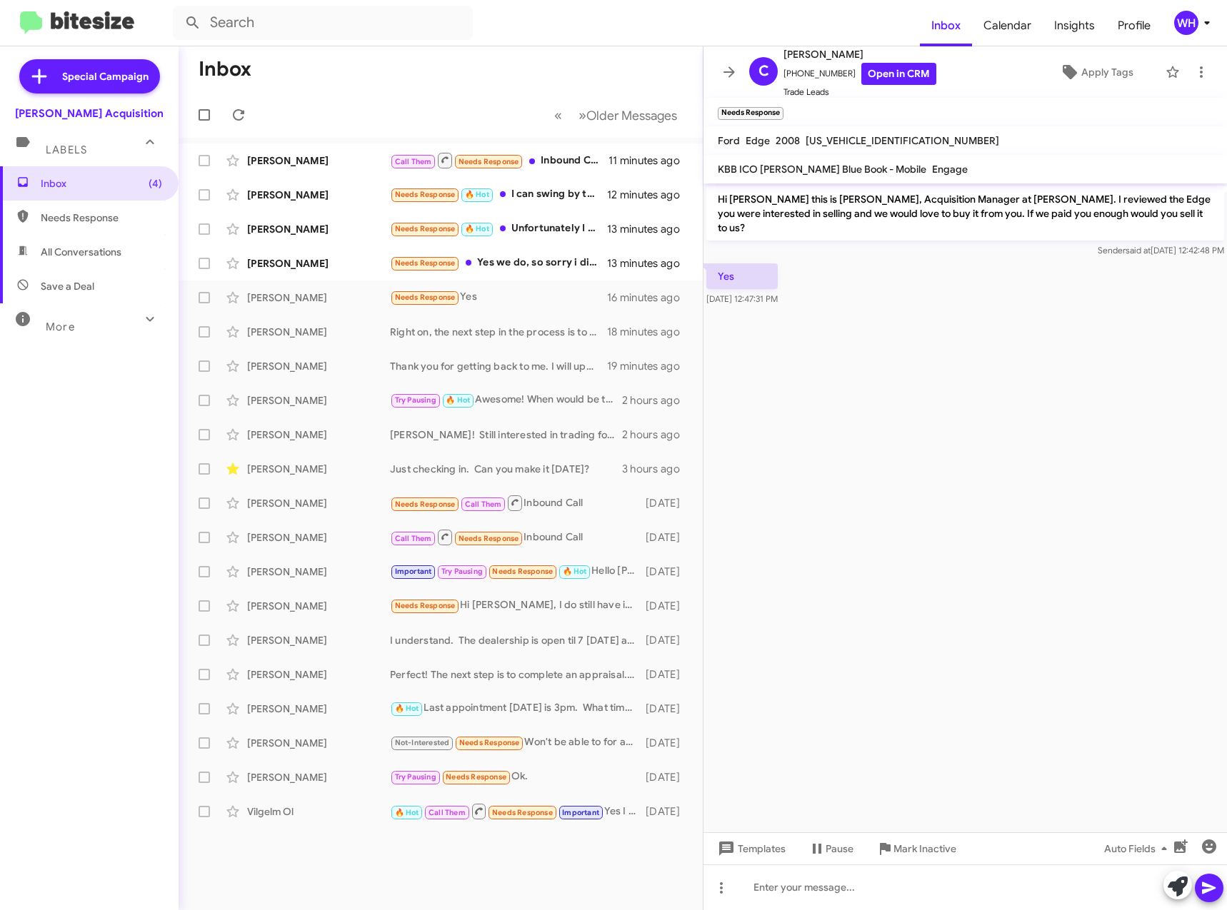
click at [941, 467] on cdk-virtual-scroll-viewport "Hi Cindy this is Walt Ho, Acquisition Manager at Tony Honda. I reviewed the Edg…" at bounding box center [964, 508] width 523 height 649
click at [763, 855] on span "Templates" at bounding box center [750, 849] width 71 height 26
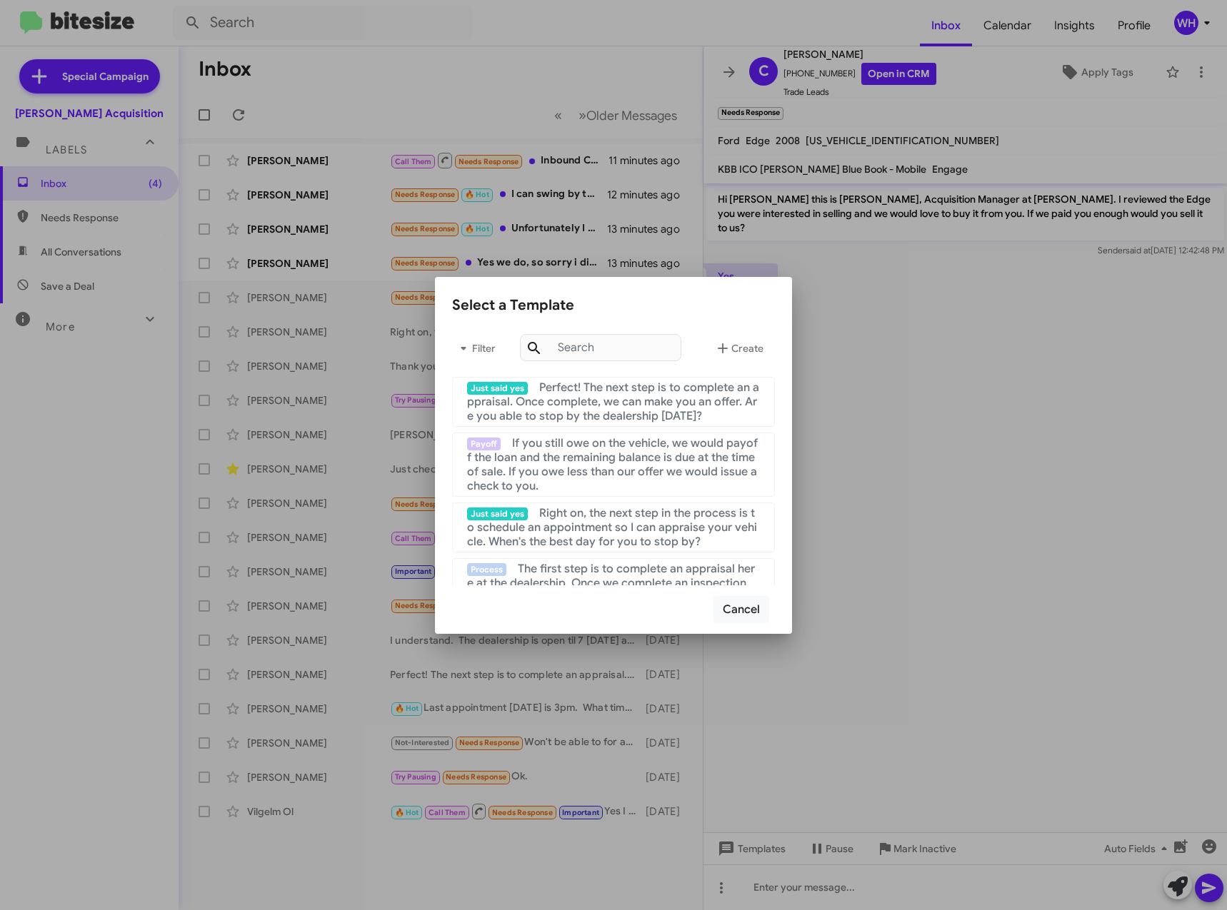
click at [912, 306] on div at bounding box center [613, 455] width 1227 height 910
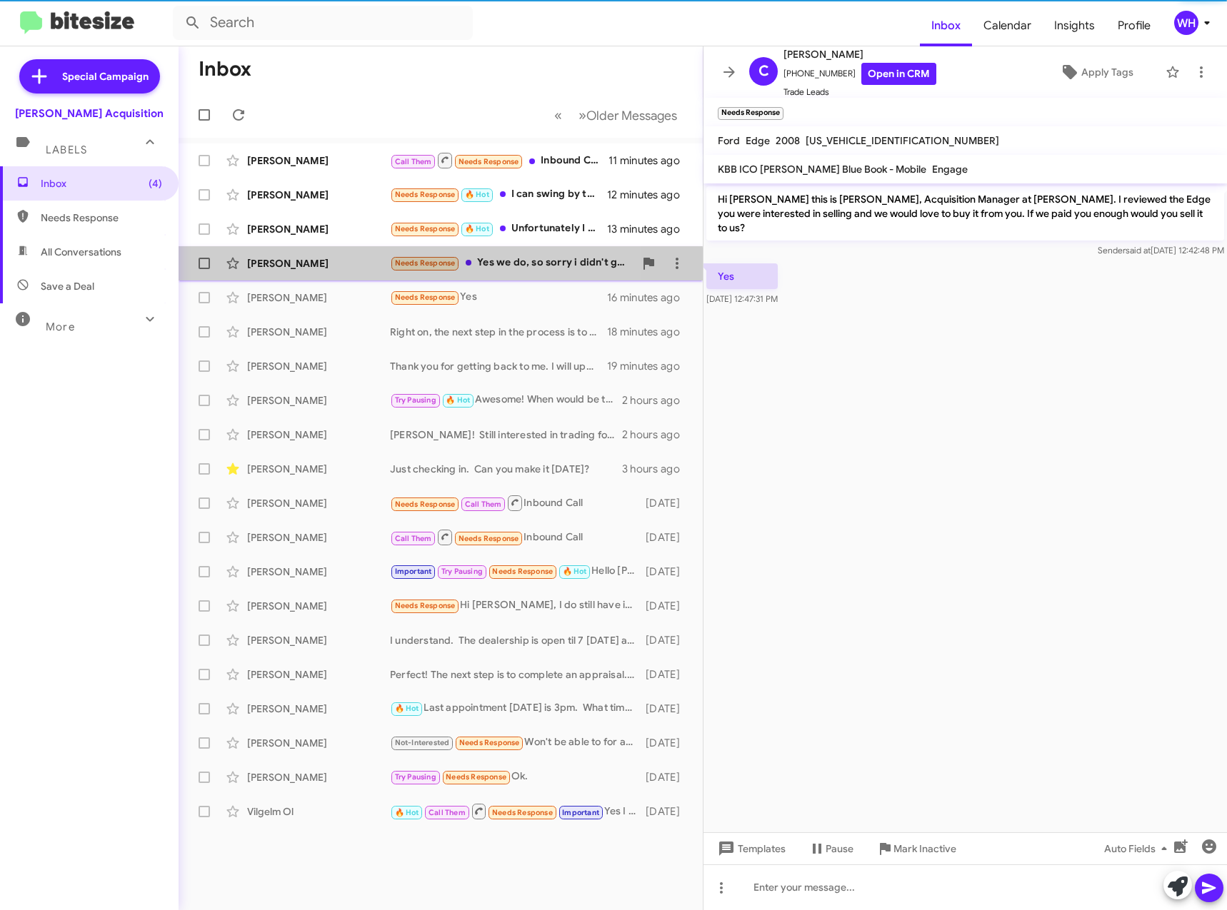
click at [309, 272] on div "Jeremiah Kauvaka Needs Response Yes we do, so sorry i didn't get a chance to re…" at bounding box center [440, 263] width 501 height 29
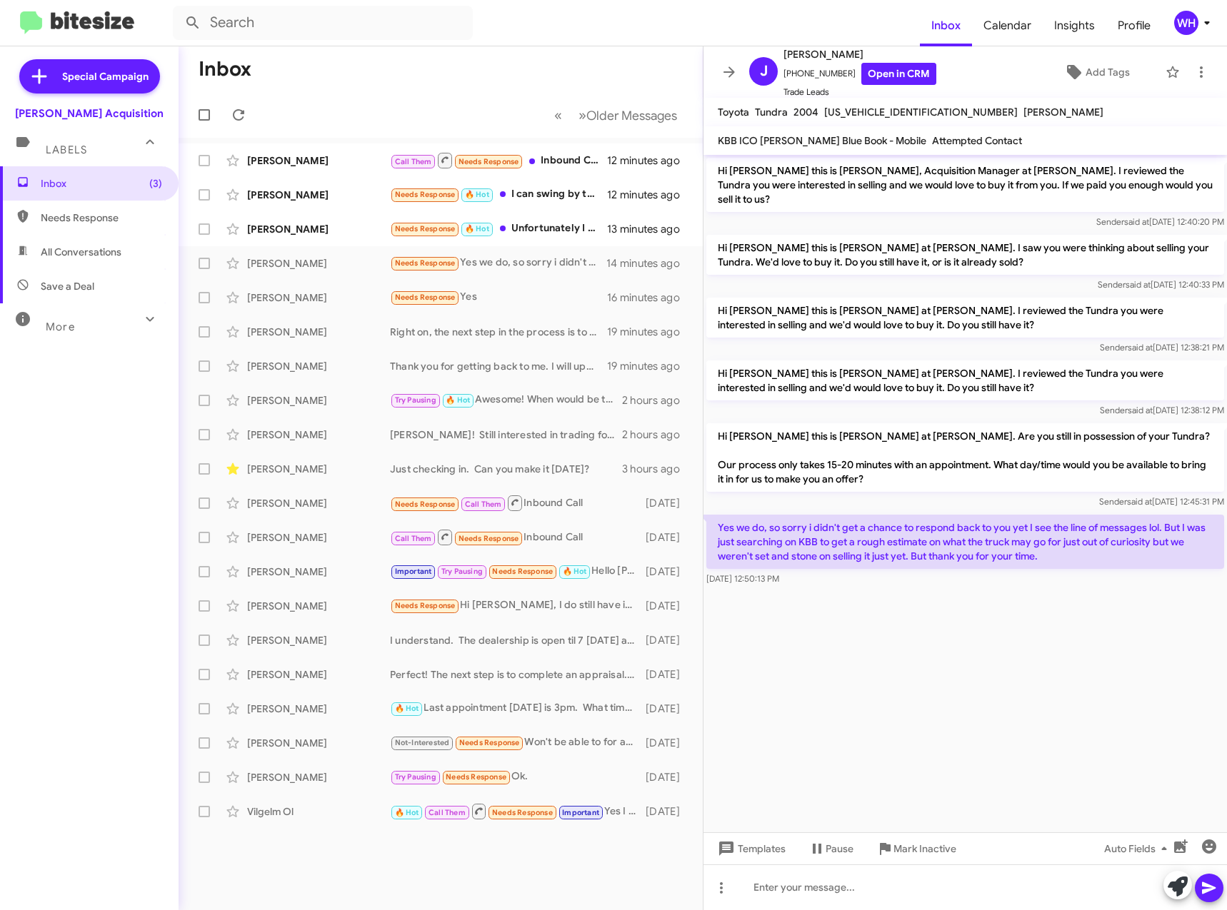
click at [945, 668] on cdk-virtual-scroll-viewport "Hi Jeremiah this is Walt Ho, Acquisition Manager at Tony Honda. I reviewed the …" at bounding box center [964, 494] width 523 height 678
click at [748, 847] on span "Templates" at bounding box center [750, 849] width 71 height 26
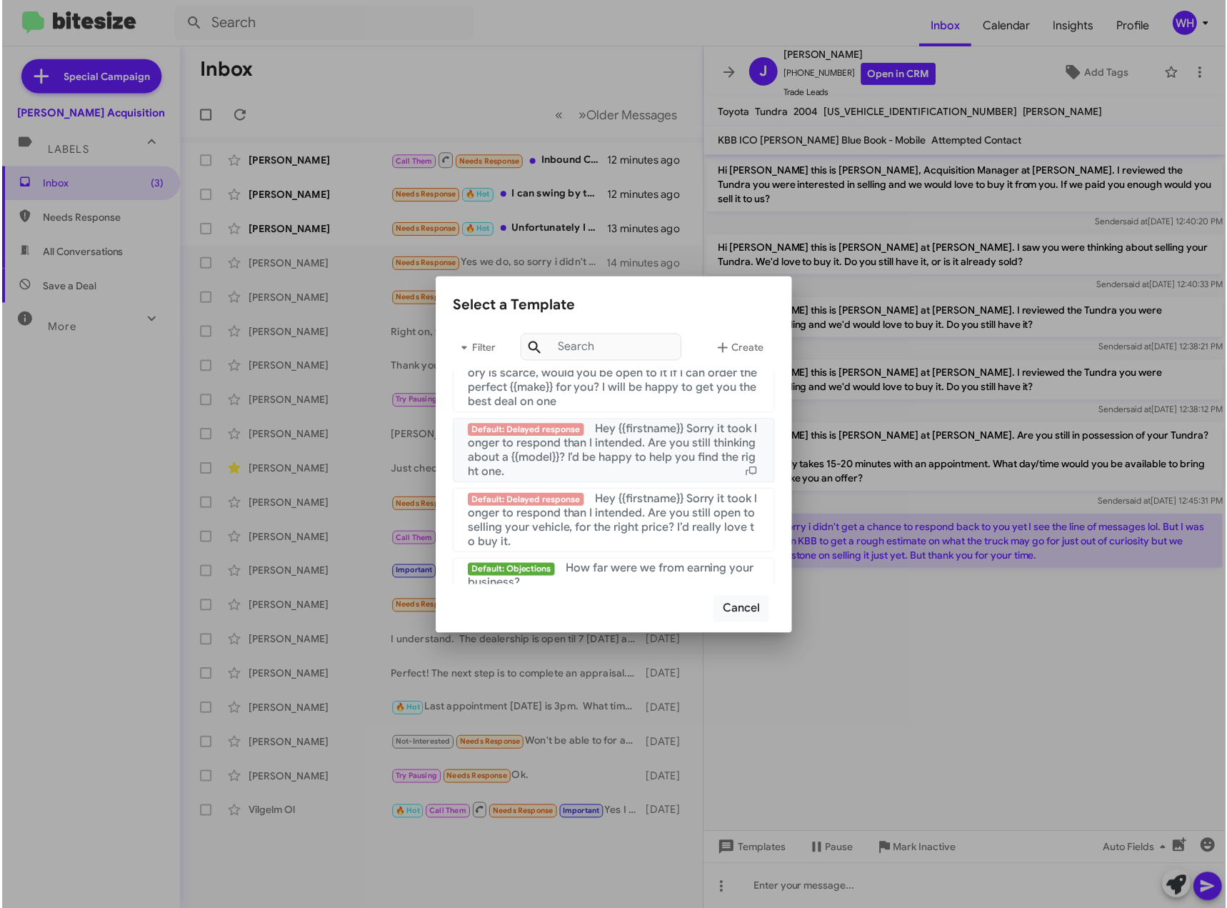
scroll to position [1377, 0]
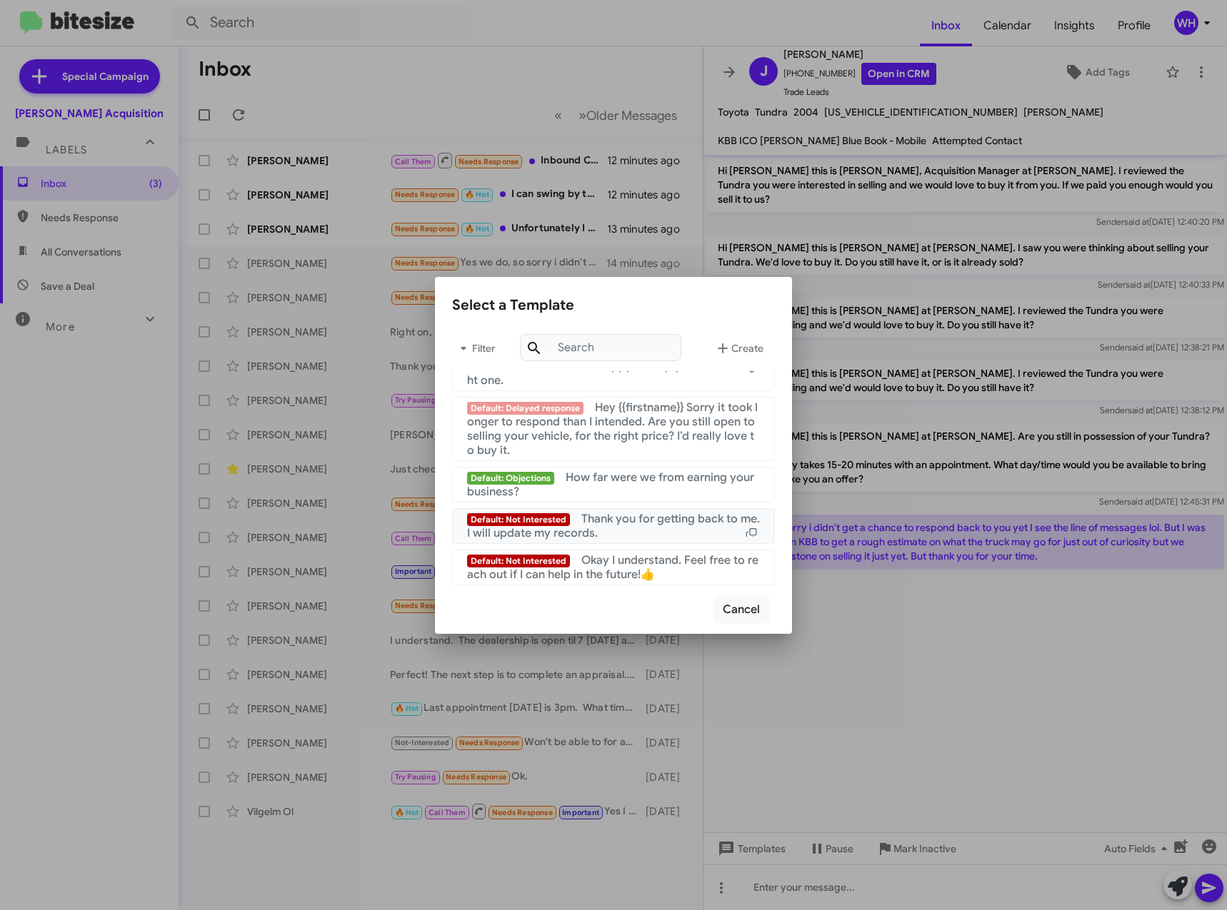
click at [633, 518] on span "Thank you for getting back to me. I will update my records." at bounding box center [613, 526] width 293 height 29
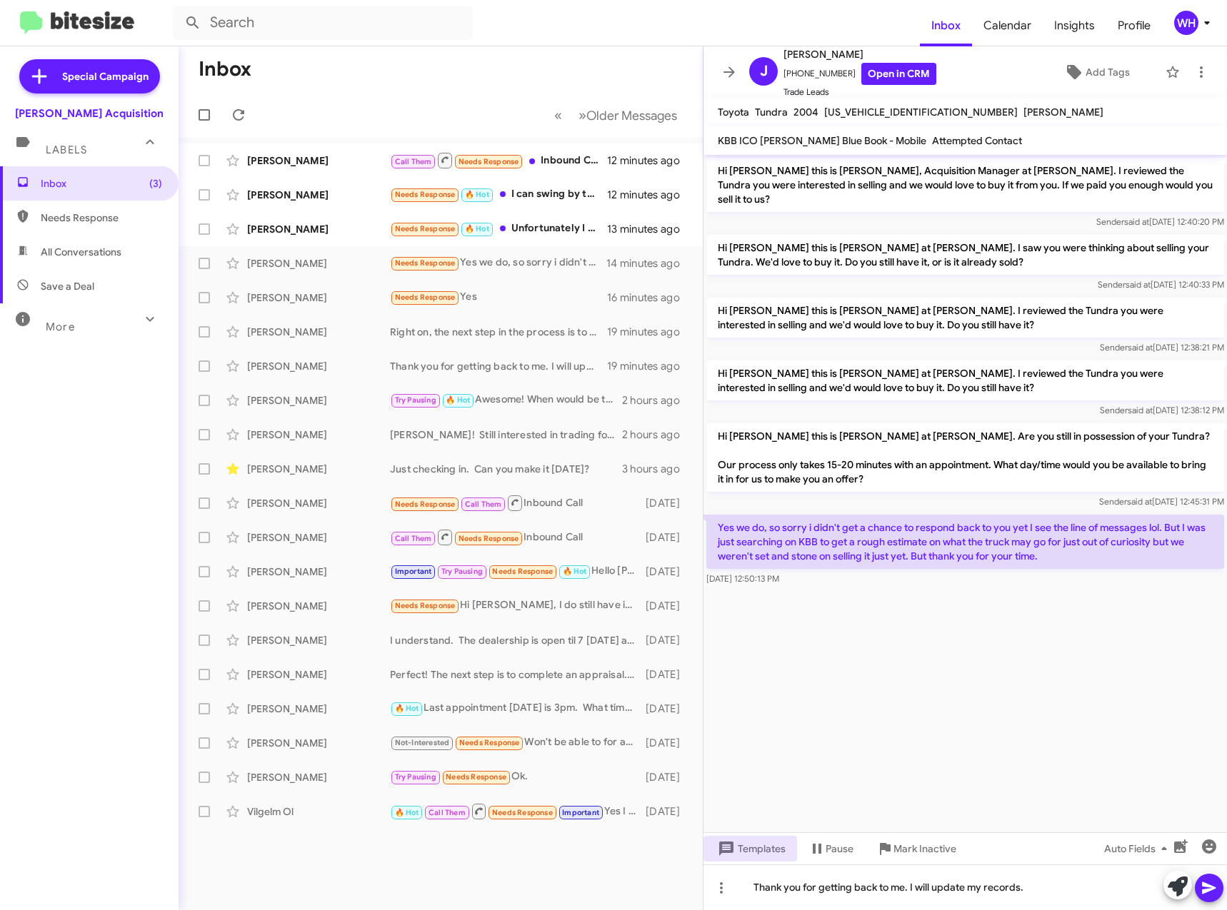
click at [1207, 889] on icon at bounding box center [1208, 888] width 17 height 17
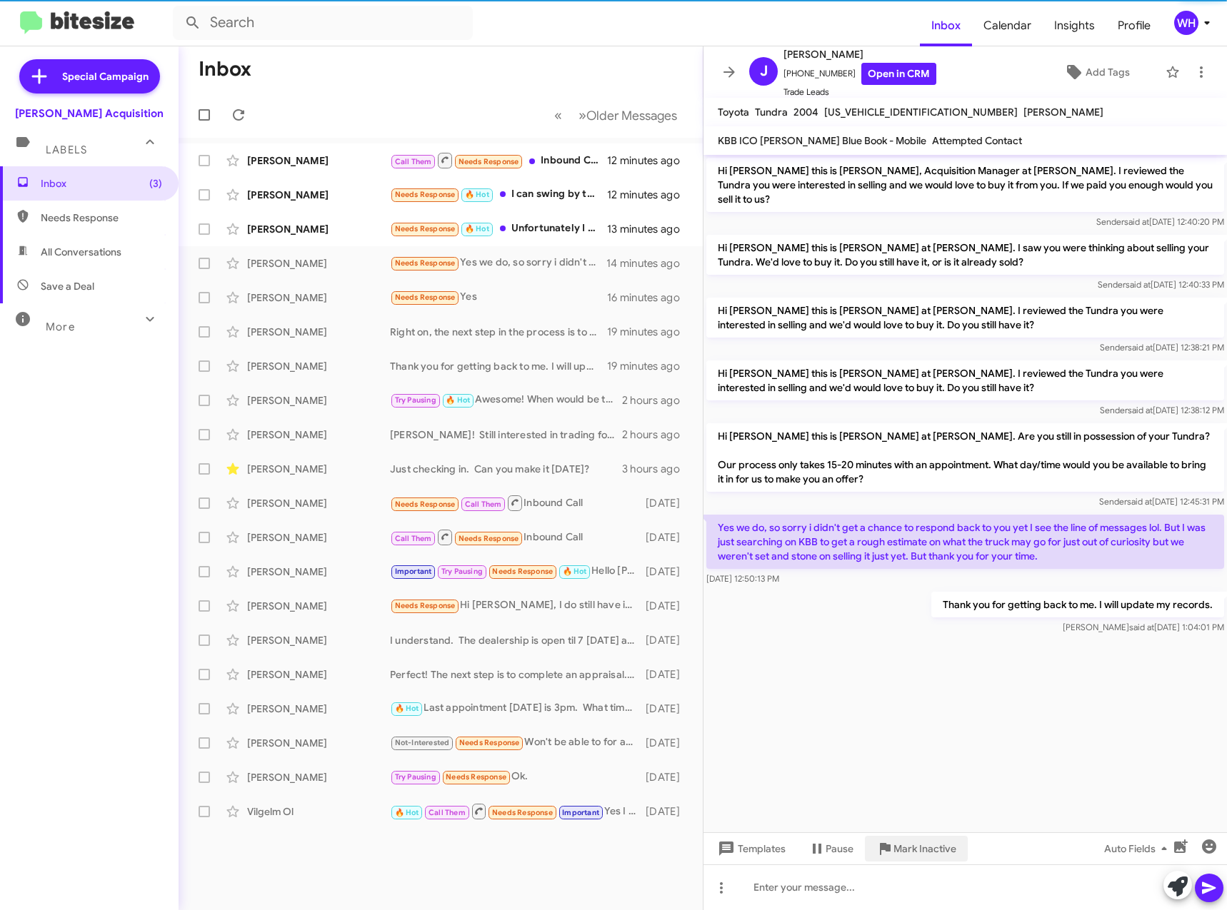
drag, startPoint x: 927, startPoint y: 850, endPoint x: 900, endPoint y: 861, distance: 28.8
click at [926, 849] on span "Mark Inactive" at bounding box center [924, 849] width 63 height 26
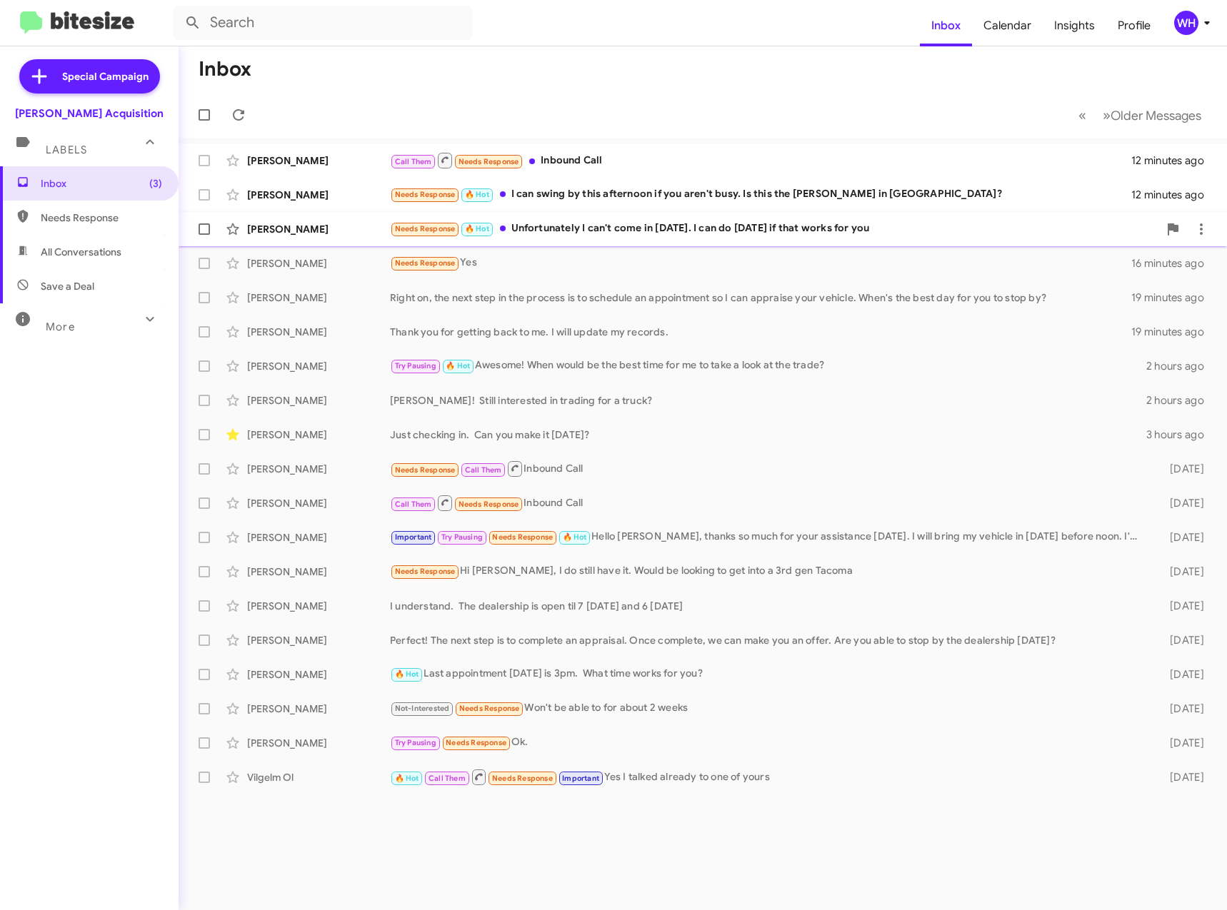
click at [286, 234] on div "Nicholas Stith" at bounding box center [318, 229] width 143 height 14
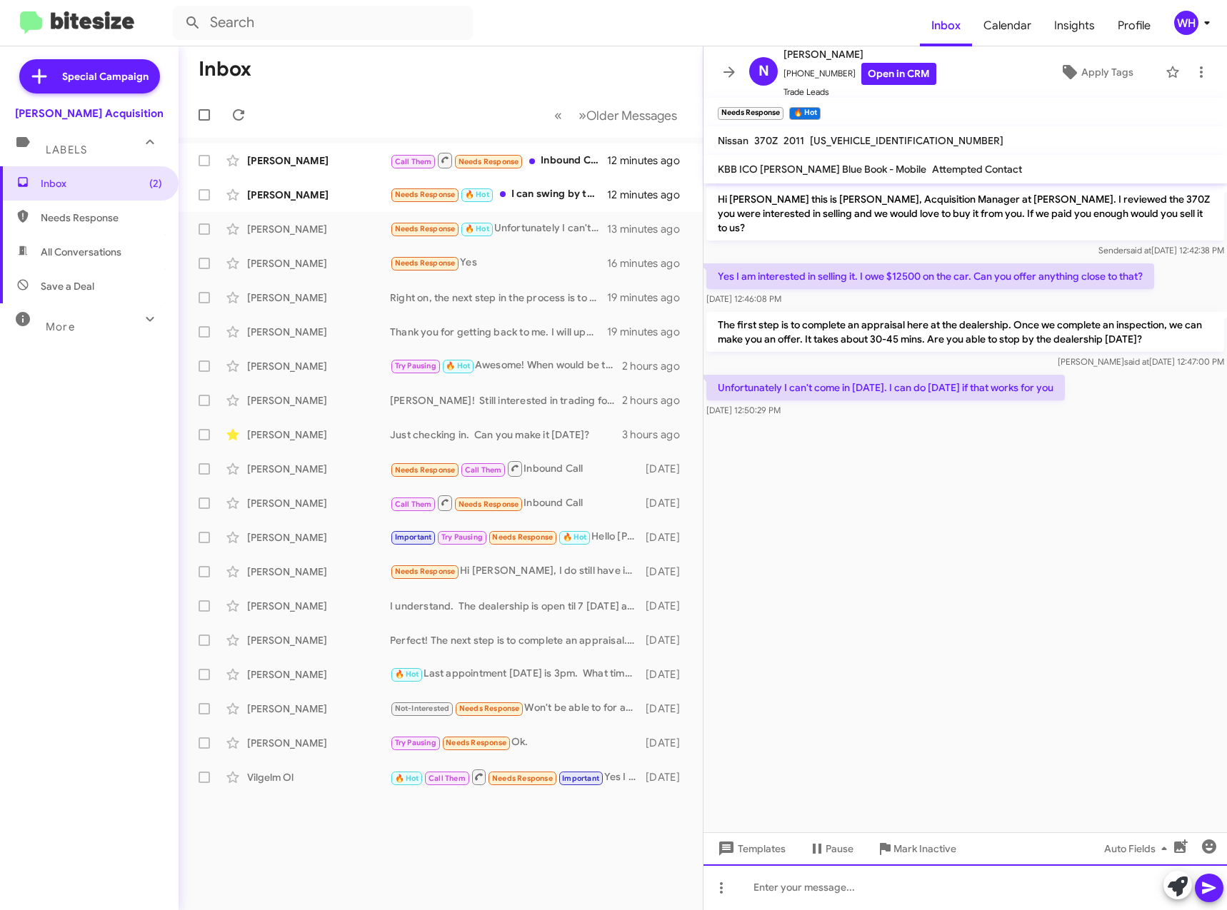
click at [788, 898] on div at bounding box center [964, 888] width 523 height 46
click at [1198, 892] on button at bounding box center [1209, 888] width 29 height 29
click at [297, 197] on div "Breanna Gates" at bounding box center [318, 195] width 143 height 14
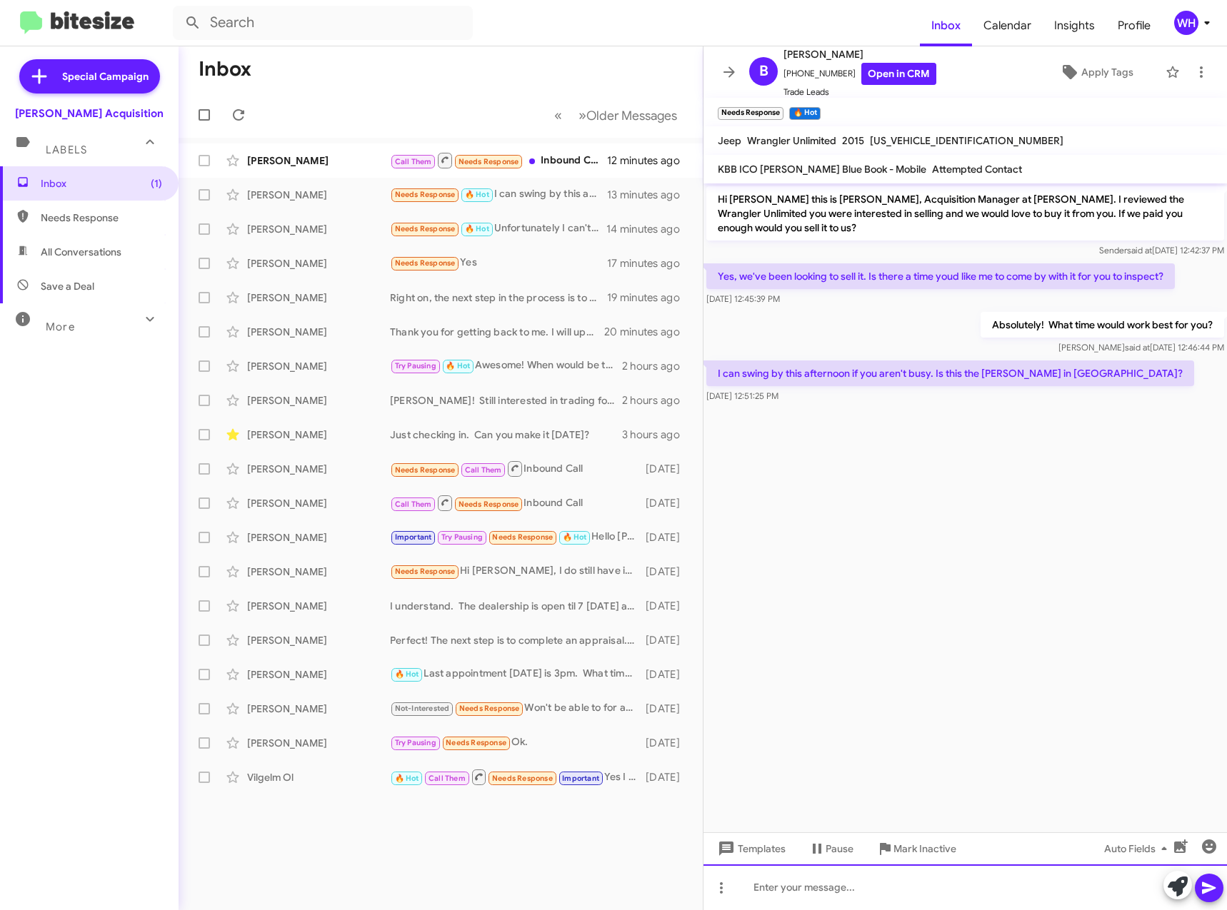
click at [817, 897] on div at bounding box center [964, 888] width 523 height 46
click at [1205, 886] on icon at bounding box center [1209, 889] width 14 height 12
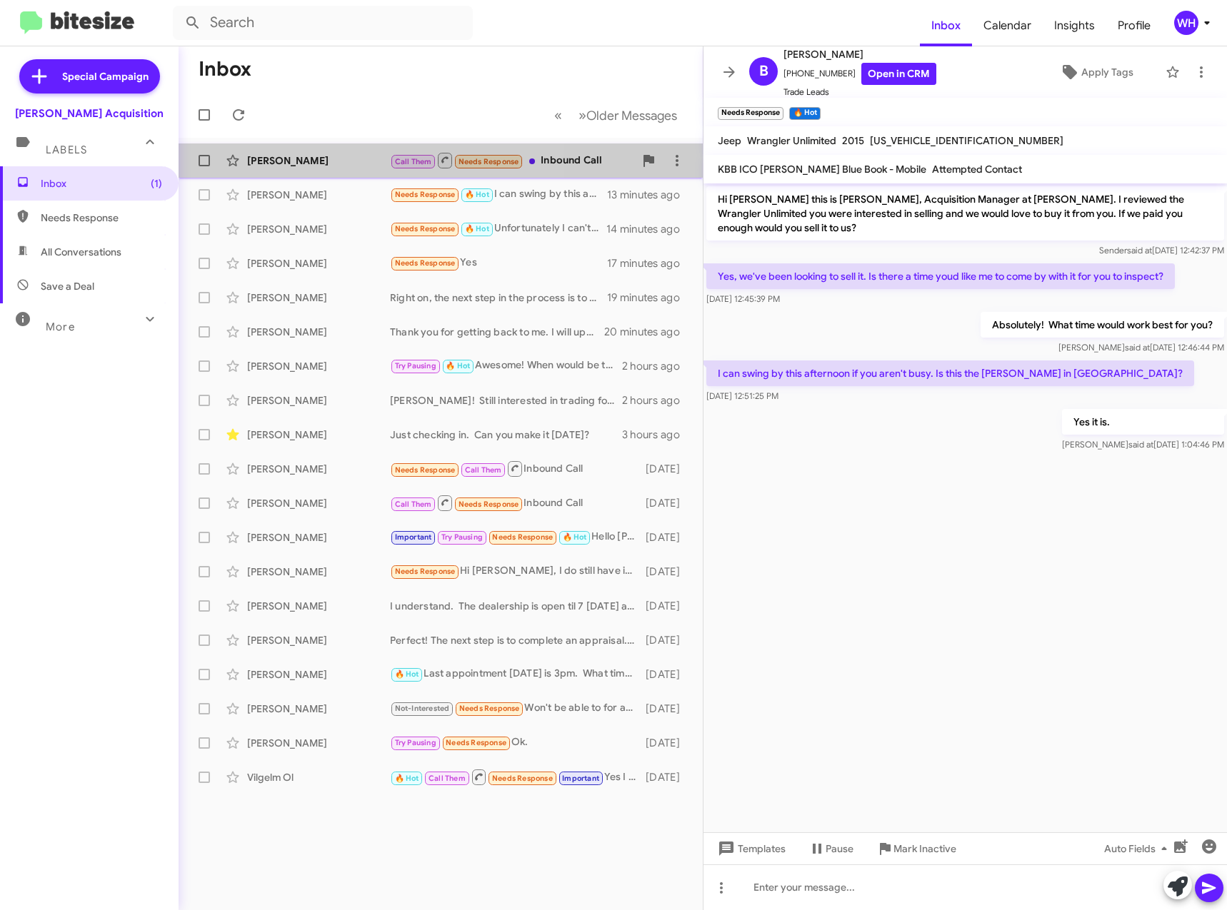
click at [271, 166] on div "Mark Acorda" at bounding box center [318, 161] width 143 height 14
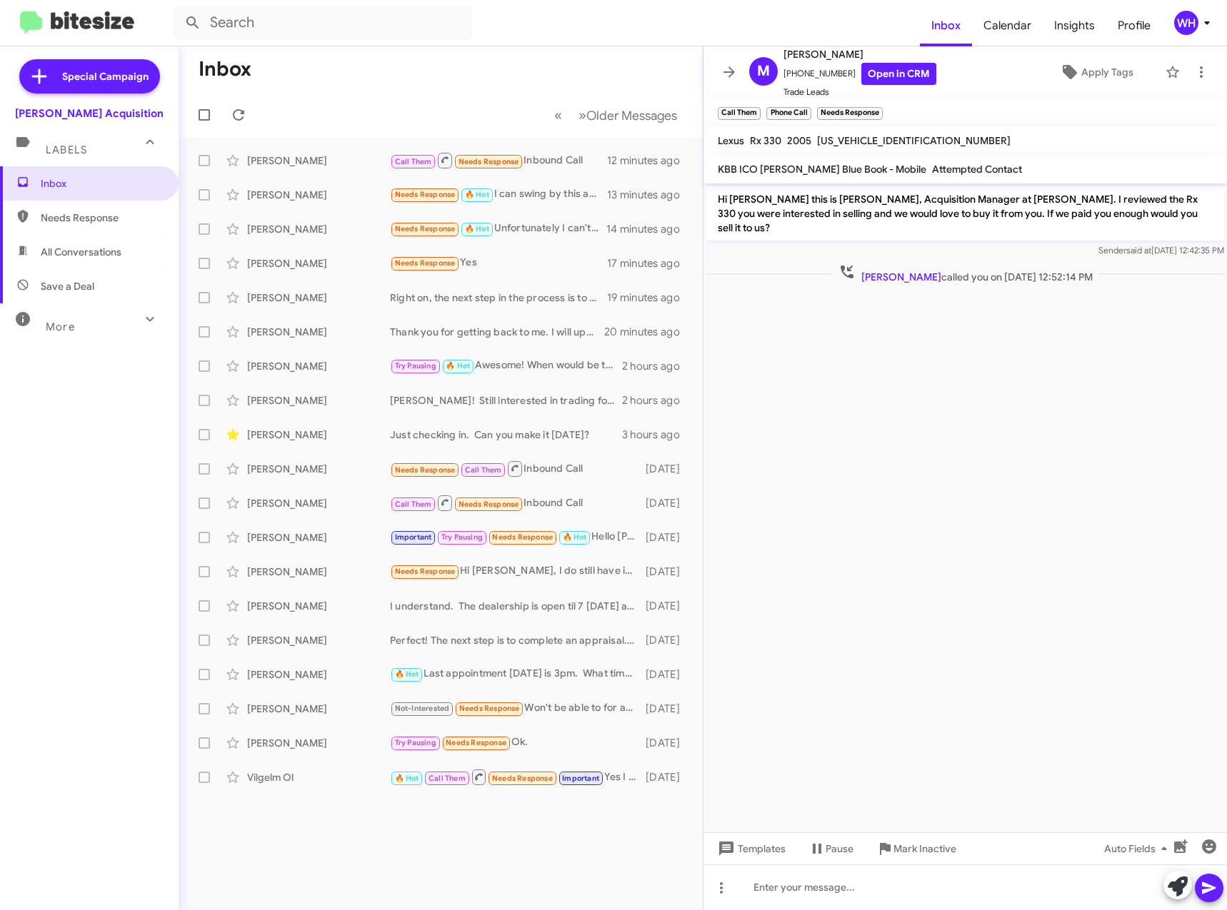
click at [1037, 482] on cdk-virtual-scroll-viewport "Hi Mark this is Walt Ho, Acquisition Manager at Tony Honda. I reviewed the Rx 3…" at bounding box center [964, 508] width 523 height 649
drag, startPoint x: 67, startPoint y: 423, endPoint x: 95, endPoint y: 431, distance: 28.9
click at [67, 423] on div "Inbox Needs Response All Conversations Save a Deal More Important 🔥 Hot Appoint…" at bounding box center [89, 439] width 179 height 546
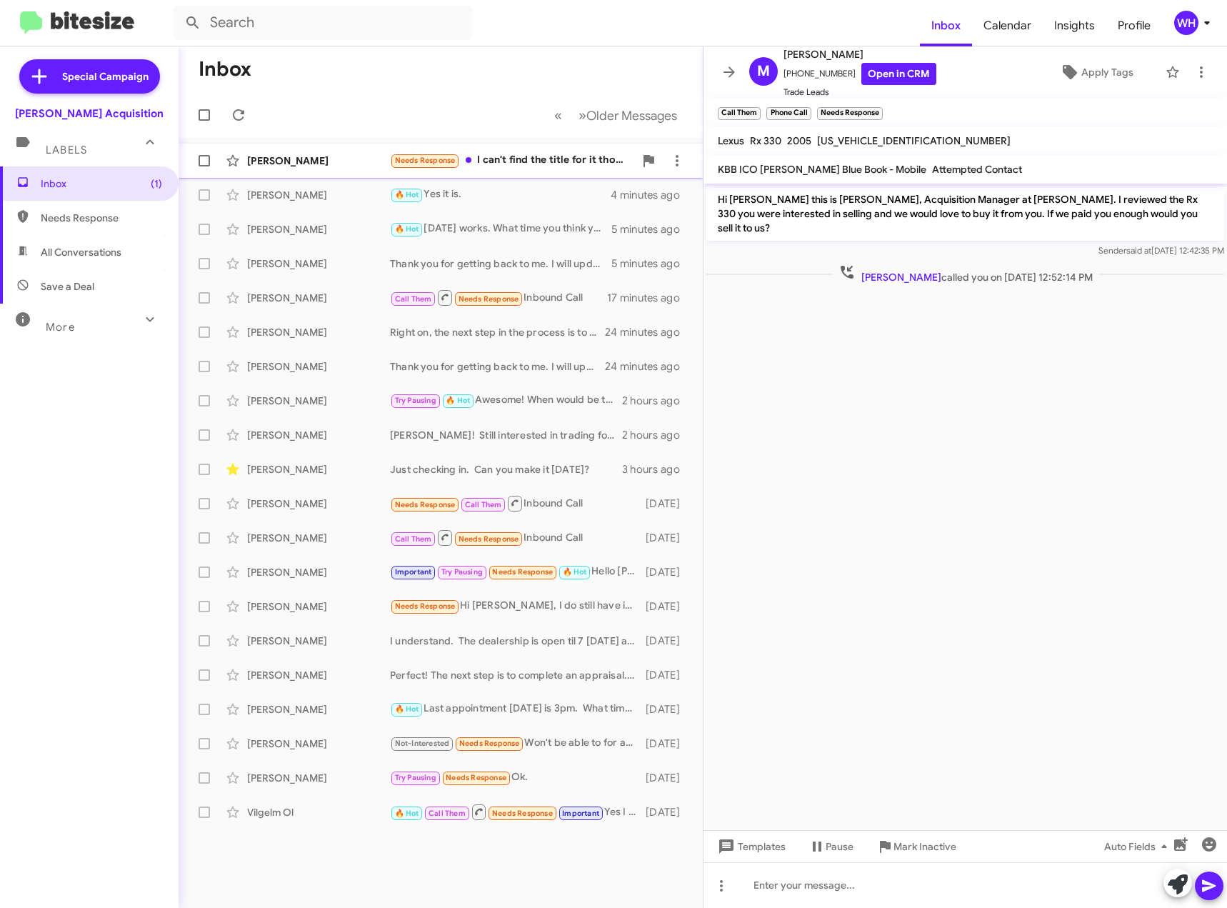
drag, startPoint x: 298, startPoint y: 159, endPoint x: 305, endPoint y: 157, distance: 7.3
click at [298, 159] on div "Cindy Tamura" at bounding box center [318, 161] width 143 height 14
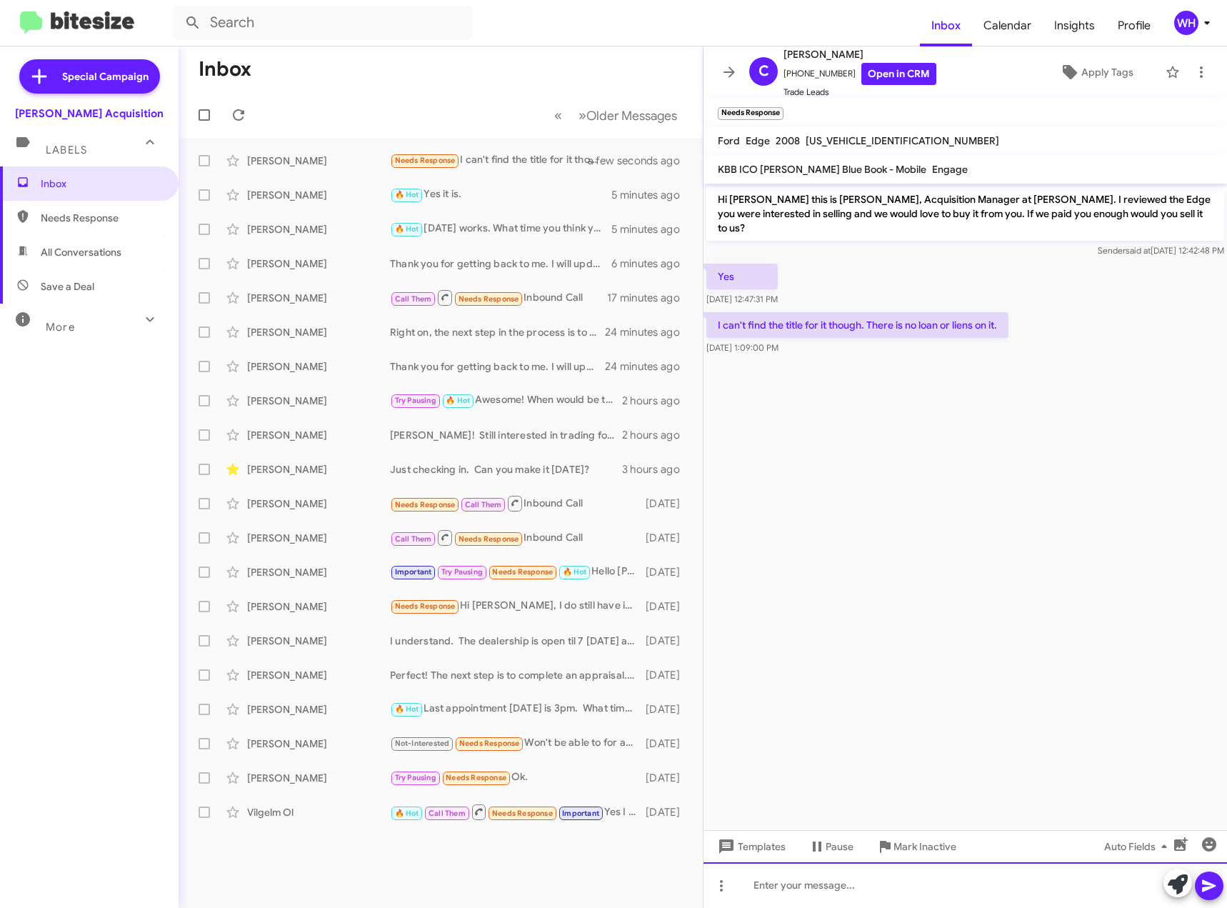
drag, startPoint x: 807, startPoint y: 883, endPoint x: 805, endPoint y: 875, distance: 8.7
click at [807, 883] on div at bounding box center [964, 885] width 523 height 46
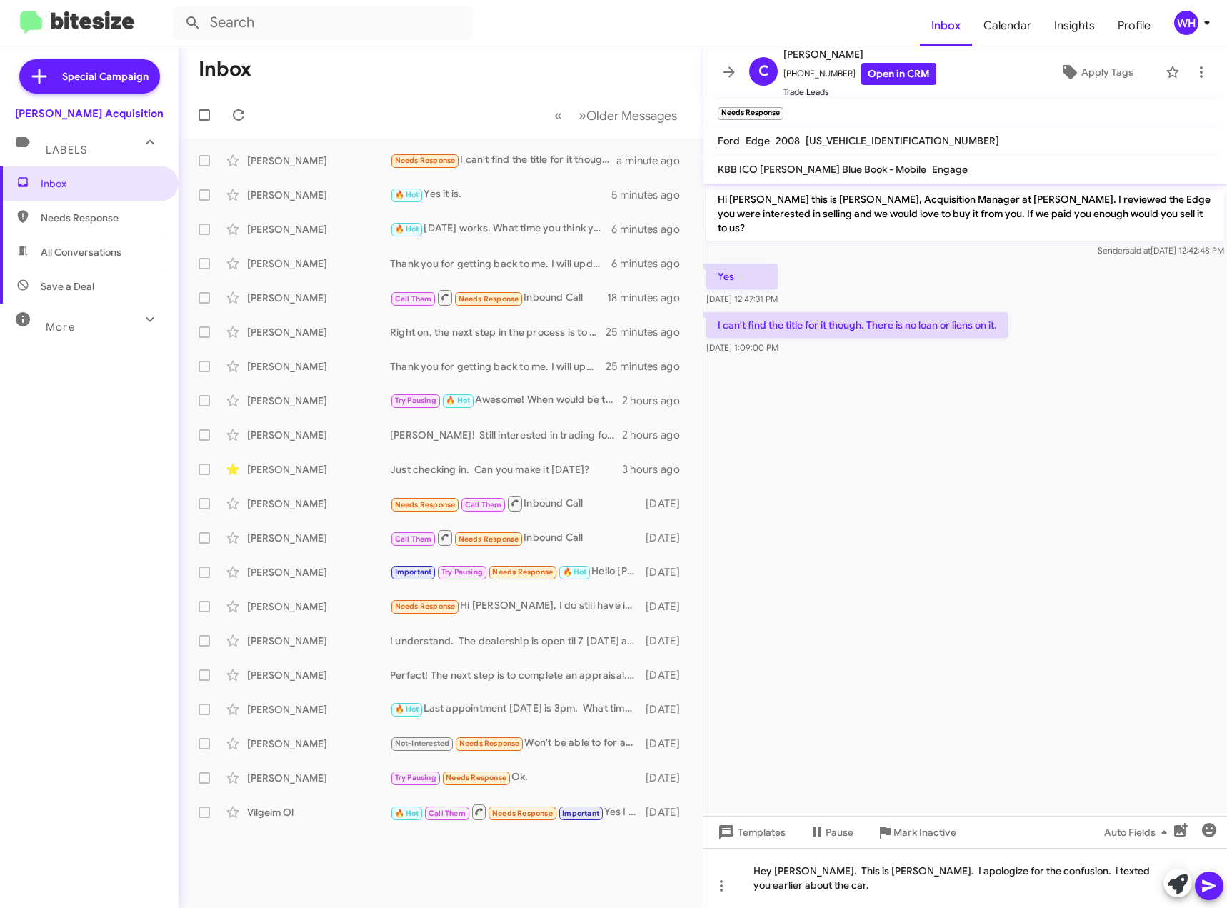
click at [1203, 882] on icon at bounding box center [1209, 886] width 14 height 12
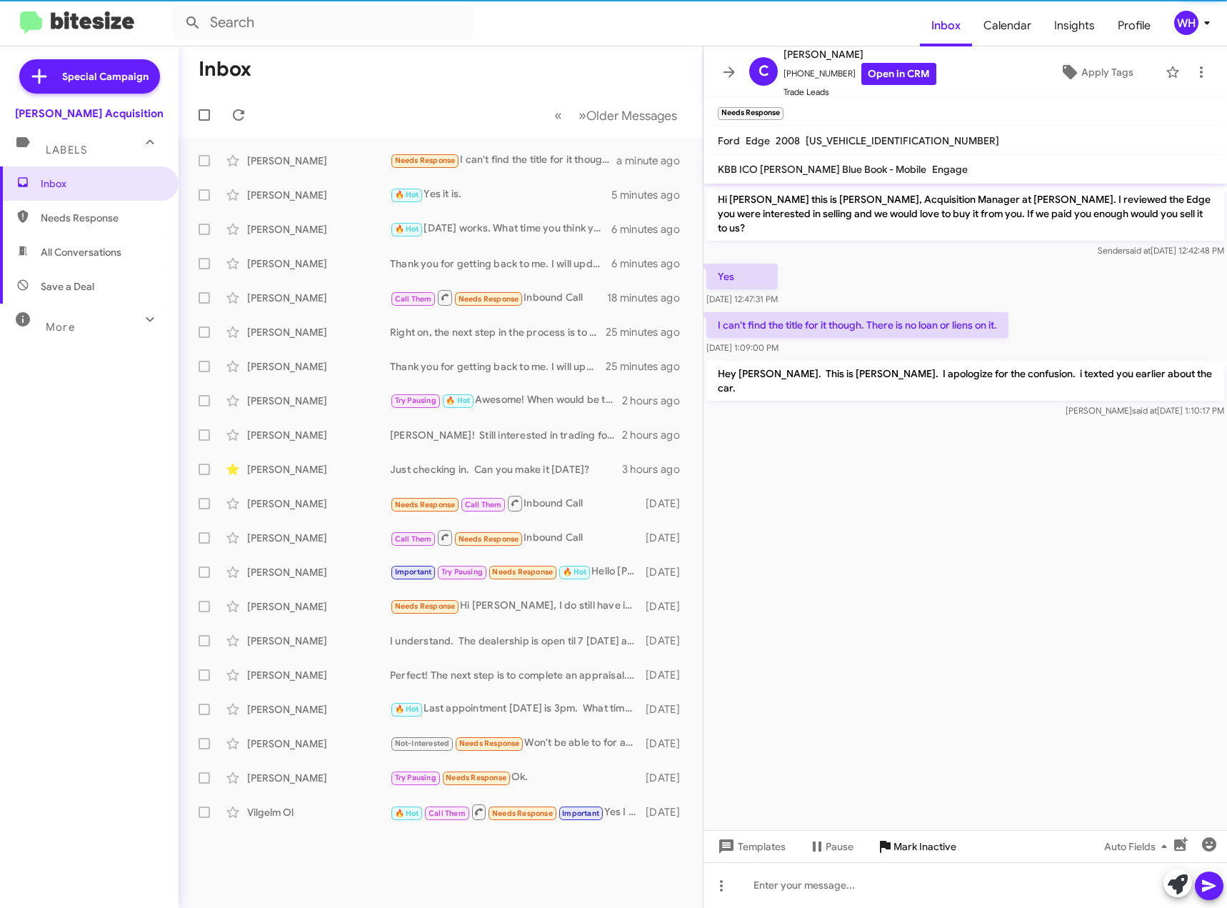
click at [933, 843] on span "Mark Inactive" at bounding box center [924, 846] width 63 height 26
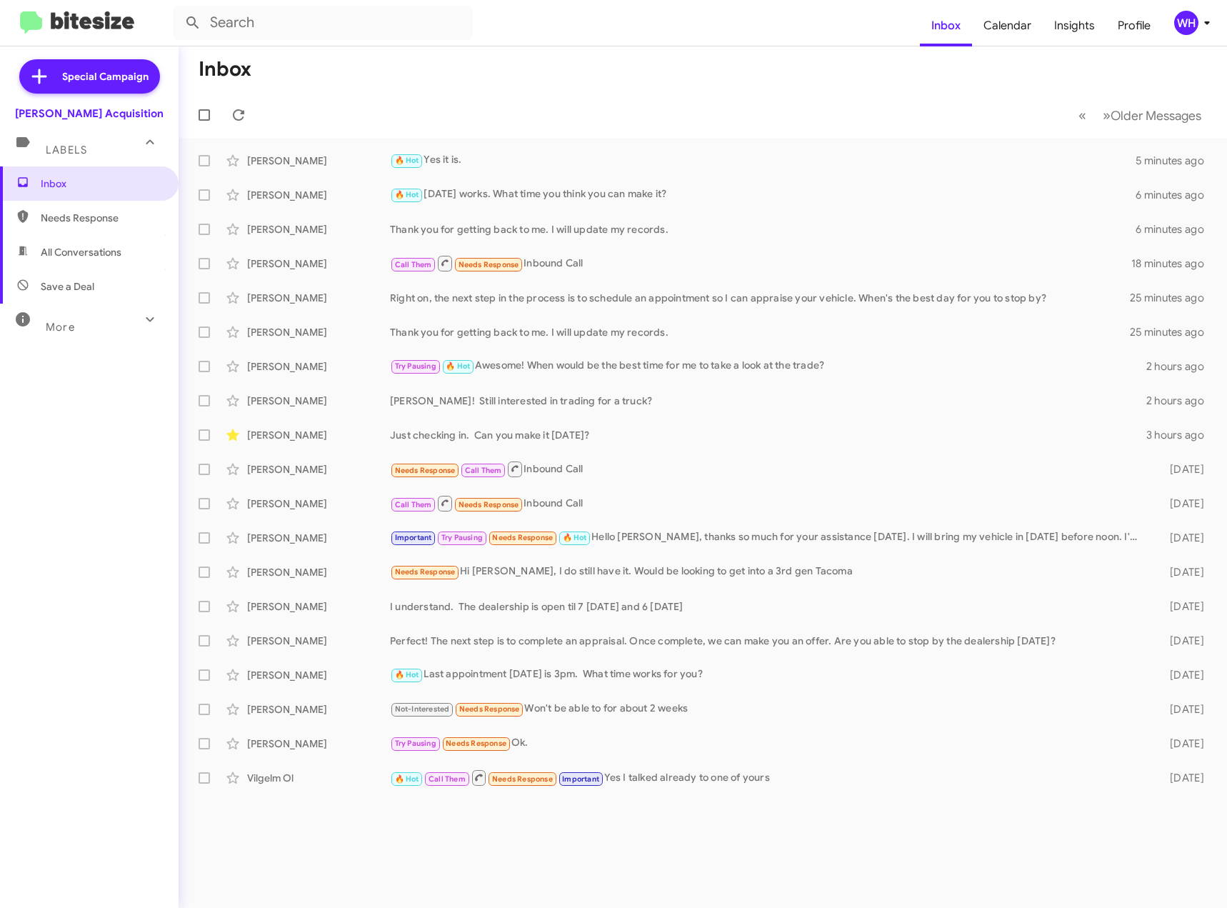
click at [234, 76] on h1 "Inbox" at bounding box center [225, 69] width 53 height 23
click at [246, 72] on h1 "Inbox" at bounding box center [225, 69] width 53 height 23
drag, startPoint x: 282, startPoint y: 543, endPoint x: 301, endPoint y: 541, distance: 18.8
click at [282, 543] on div "[PERSON_NAME]" at bounding box center [318, 538] width 143 height 14
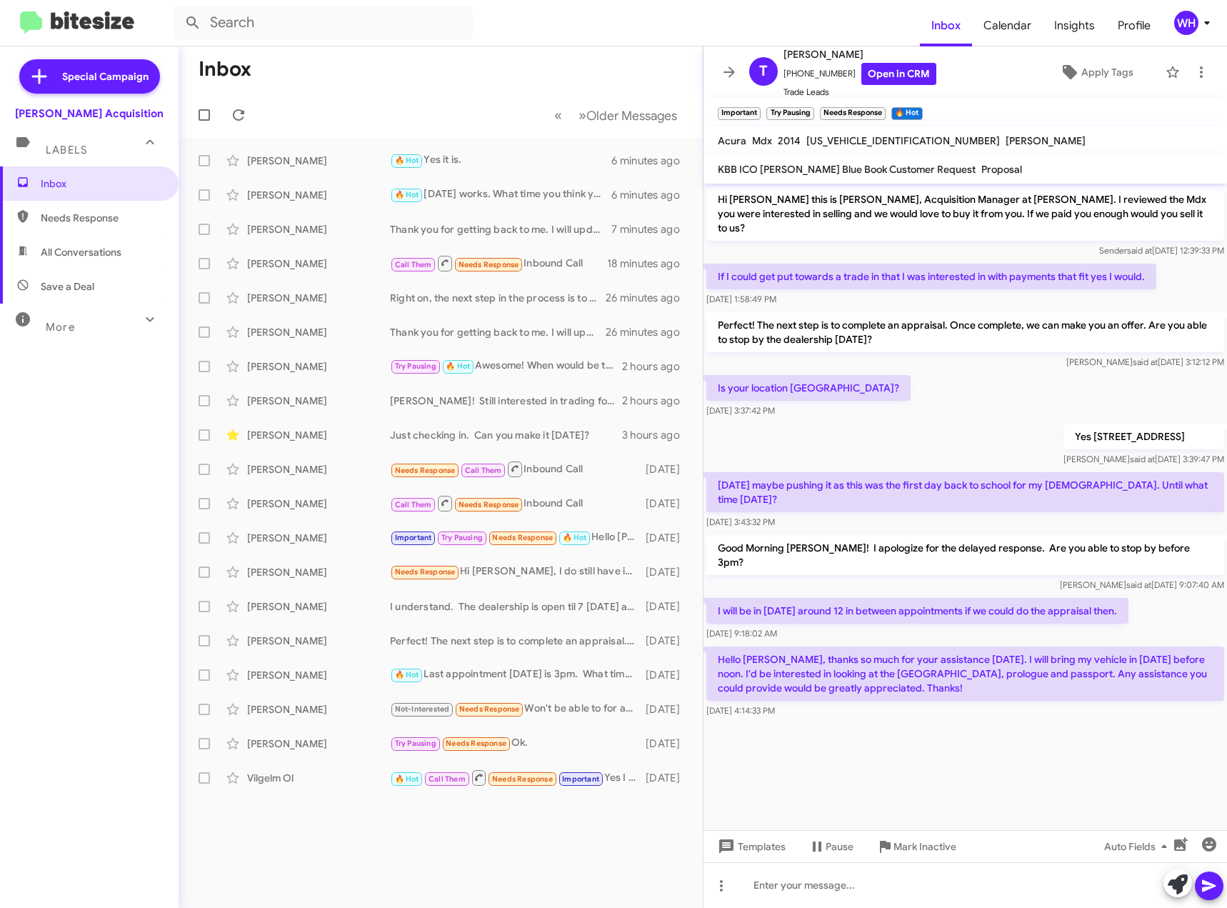
click at [959, 750] on cdk-virtual-scroll-viewport "Hi Tiffany this is Walt Ho, Acquisition Manager at Tony Honda. I reviewed the M…" at bounding box center [964, 507] width 523 height 646
